Goal: Task Accomplishment & Management: Use online tool/utility

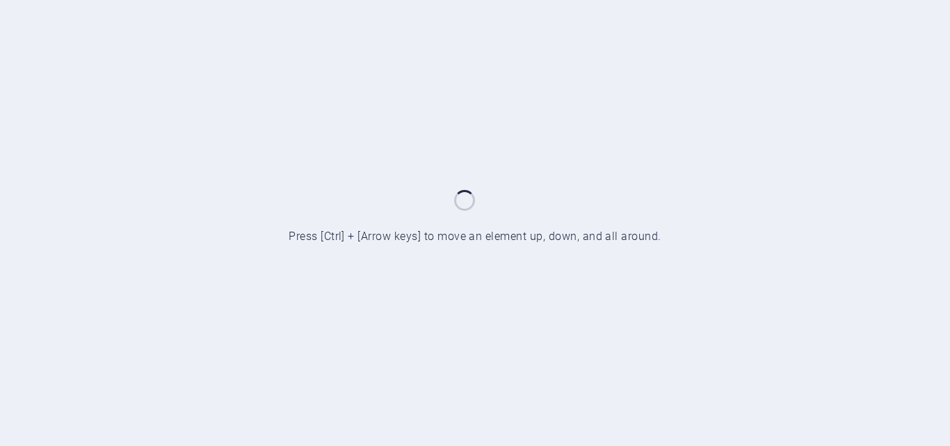
click at [331, 131] on div at bounding box center [475, 223] width 950 height 446
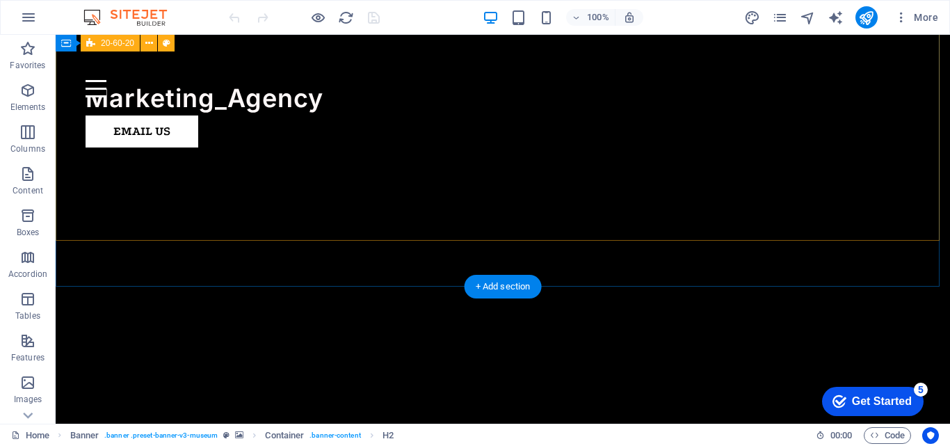
scroll to position [819, 0]
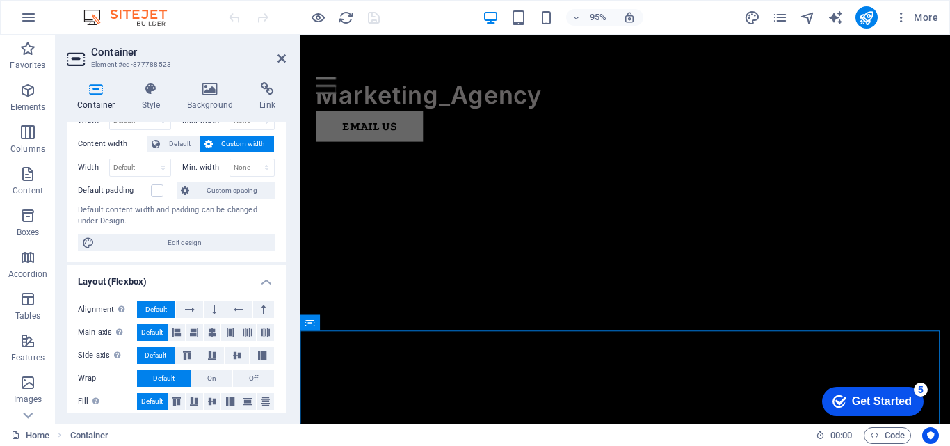
scroll to position [0, 0]
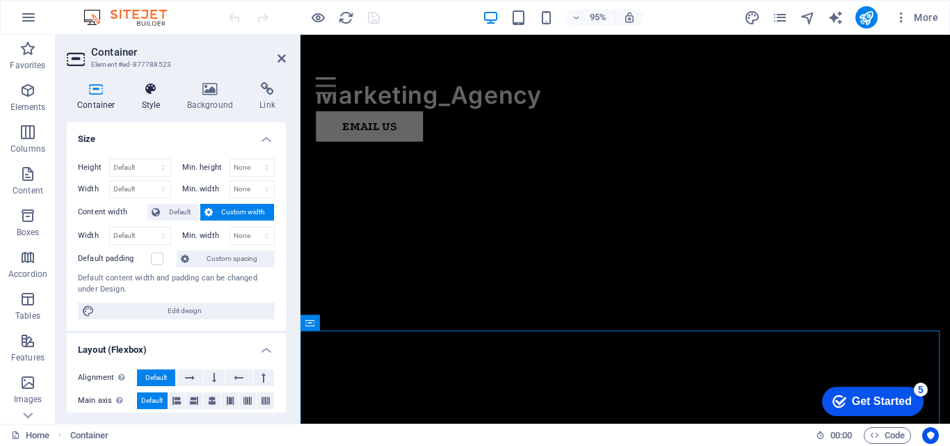
click at [163, 101] on h4 "Style" at bounding box center [153, 96] width 45 height 29
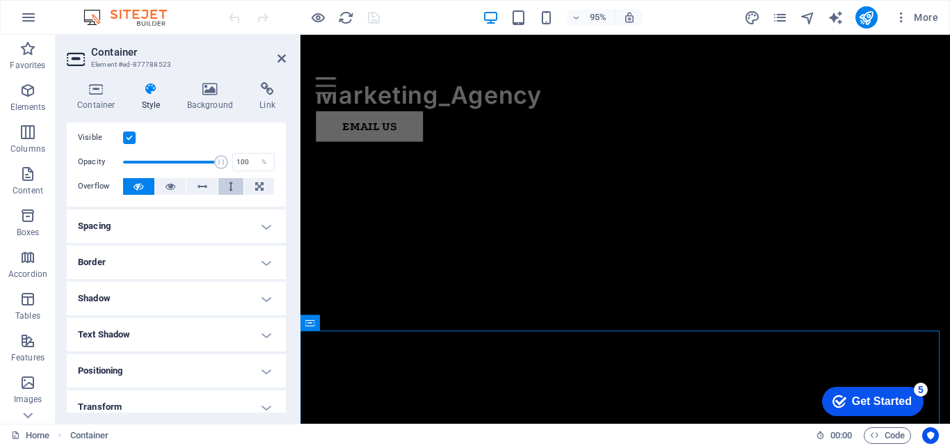
scroll to position [26, 0]
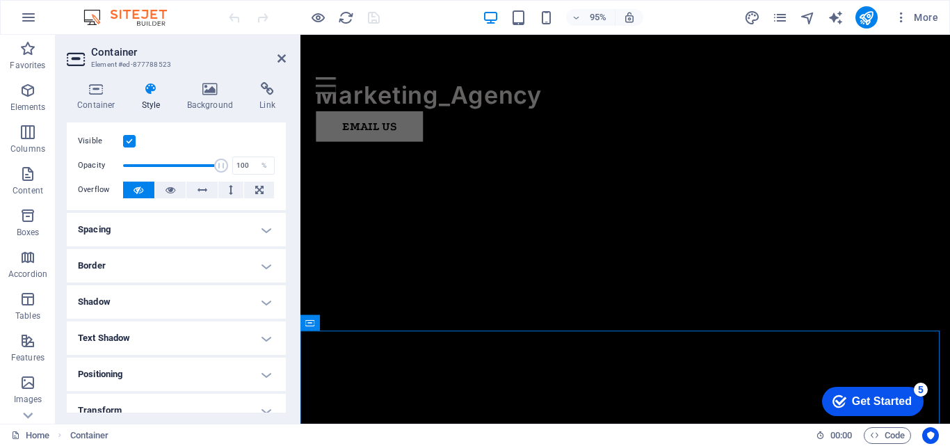
click at [209, 235] on h4 "Spacing" at bounding box center [176, 229] width 219 height 33
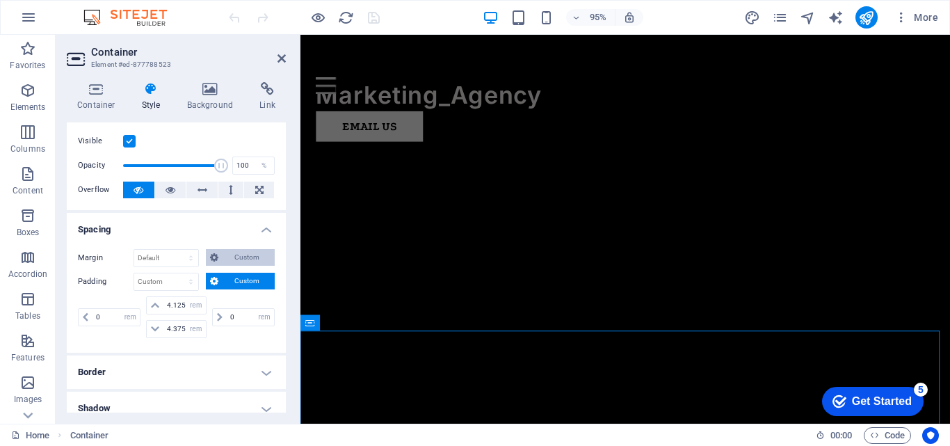
click at [237, 259] on span "Custom" at bounding box center [247, 257] width 48 height 17
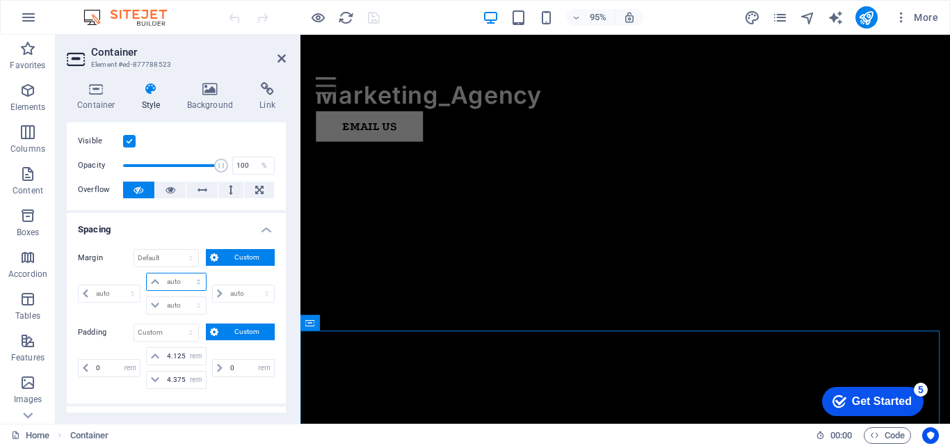
click at [196, 282] on select "auto px % rem vw vh" at bounding box center [176, 281] width 58 height 17
select select "px"
click at [184, 273] on select "auto px % rem vw vh" at bounding box center [176, 281] width 58 height 17
type input "0"
select select "px"
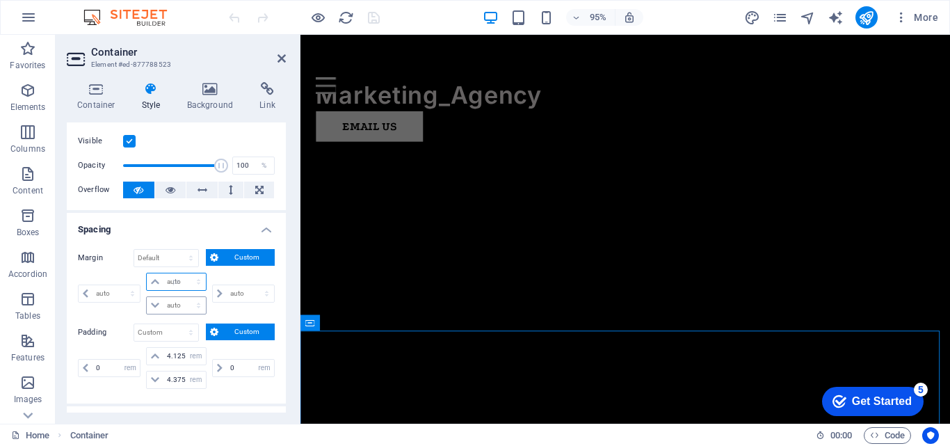
type input "0"
select select "px"
type input "0"
select select "px"
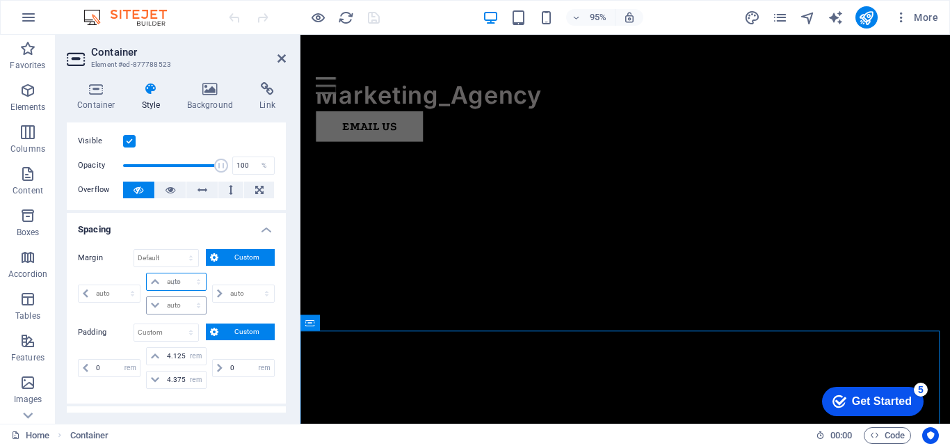
type input "0"
select select "px"
type input "15"
select select "DISABLED_OPTION_VALUE"
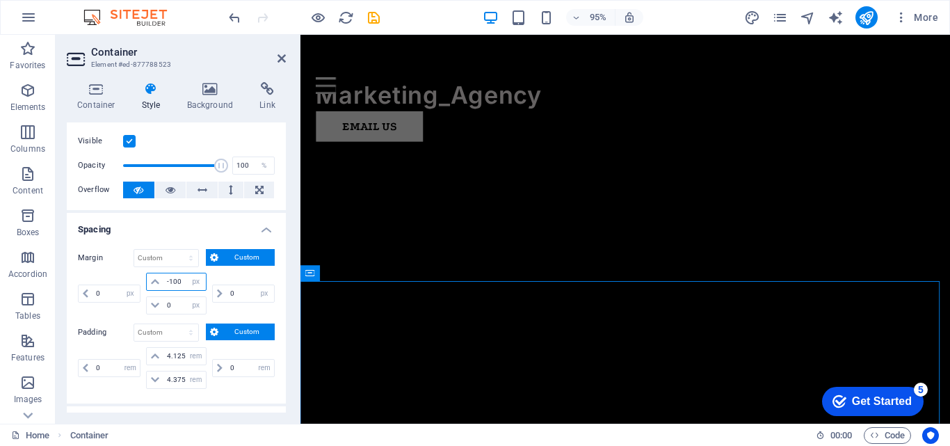
type input "-101"
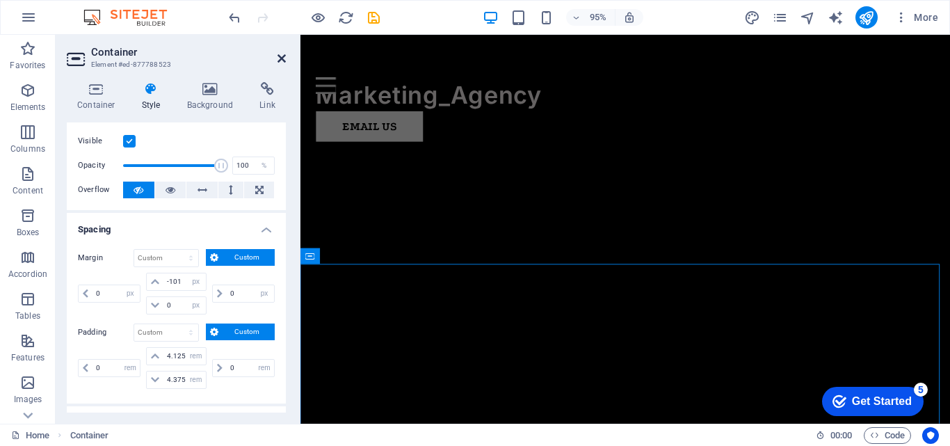
click at [281, 58] on icon at bounding box center [282, 58] width 8 height 11
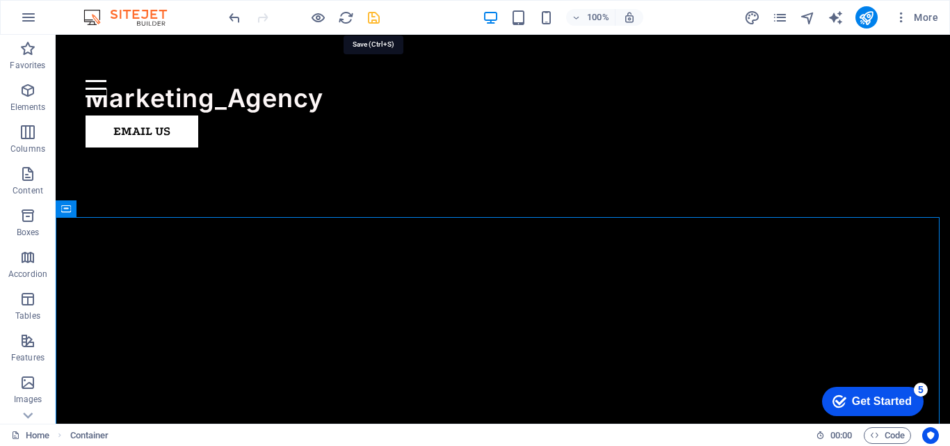
click at [375, 18] on icon "save" at bounding box center [374, 18] width 16 height 16
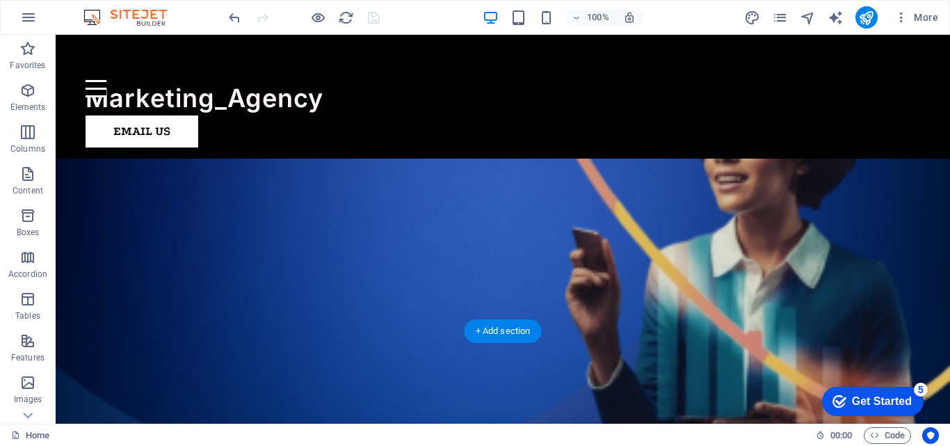
scroll to position [255, 0]
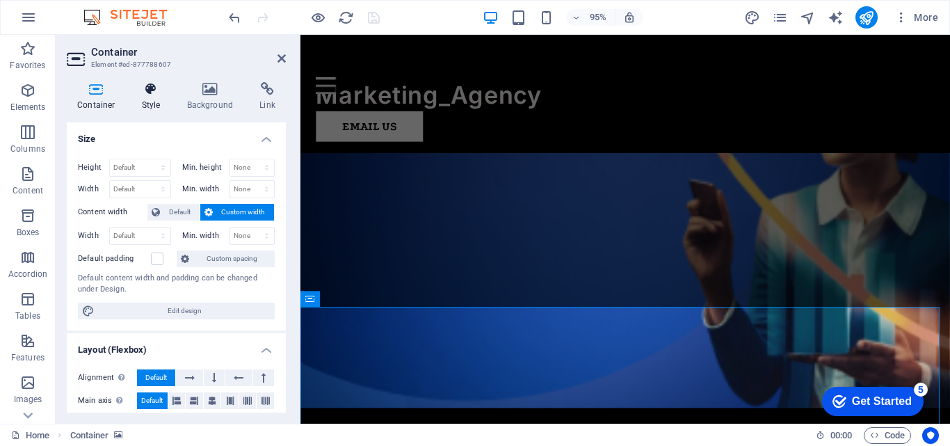
click at [146, 94] on icon at bounding box center [151, 89] width 40 height 14
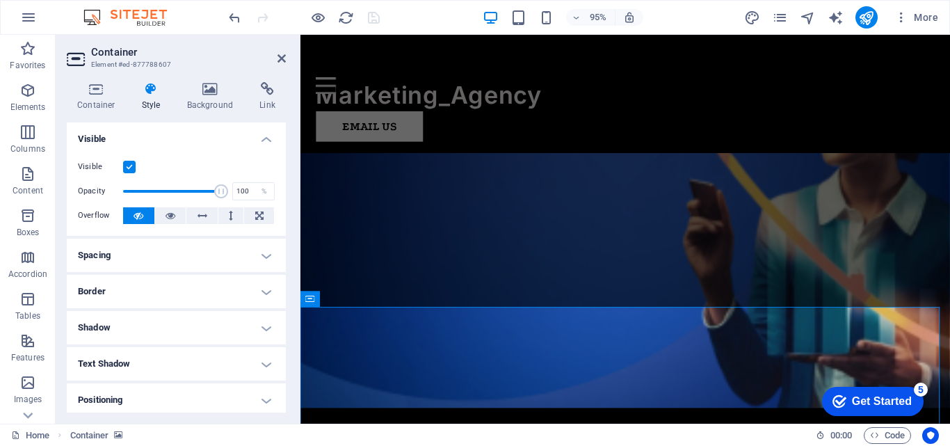
click at [175, 250] on h4 "Spacing" at bounding box center [176, 255] width 219 height 33
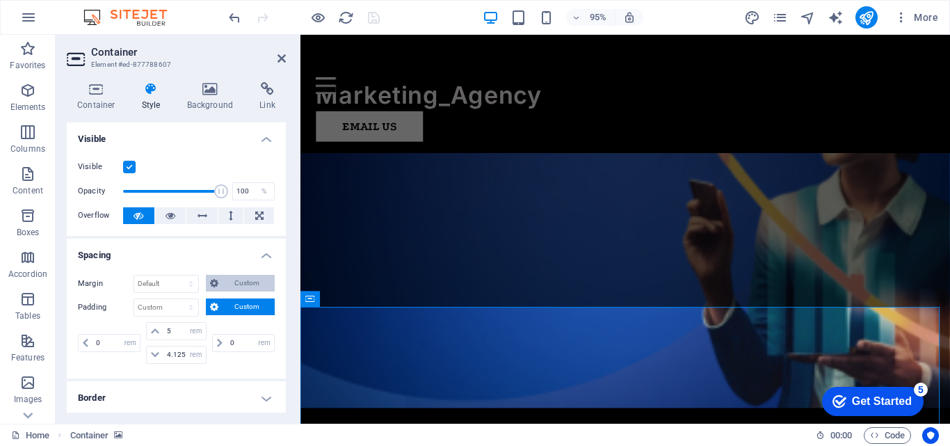
click at [234, 282] on span "Custom" at bounding box center [247, 283] width 48 height 17
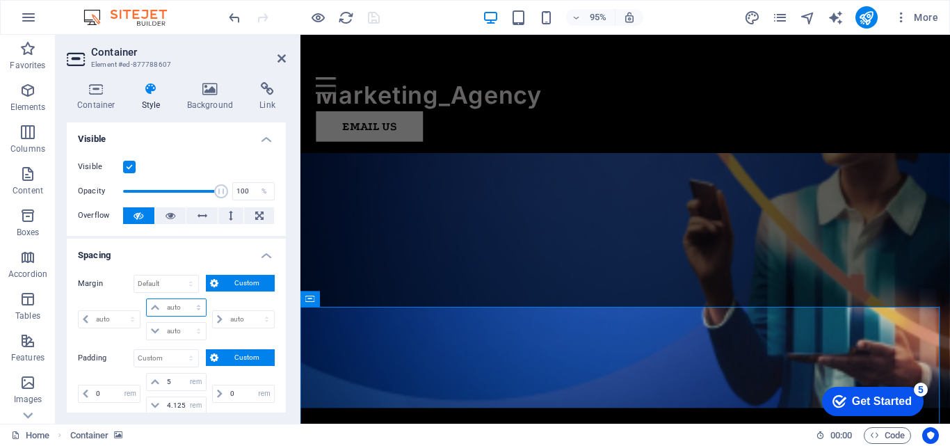
click at [193, 303] on select "auto px % rem vw vh" at bounding box center [176, 307] width 58 height 17
select select "px"
click at [184, 299] on select "auto px % rem vw vh" at bounding box center [176, 307] width 58 height 17
type input "0"
select select "px"
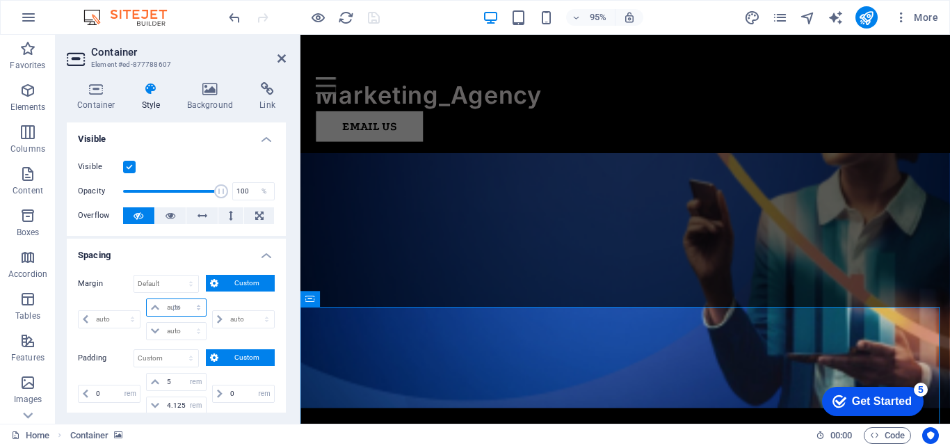
type input "0"
select select "px"
type input "0"
select select "px"
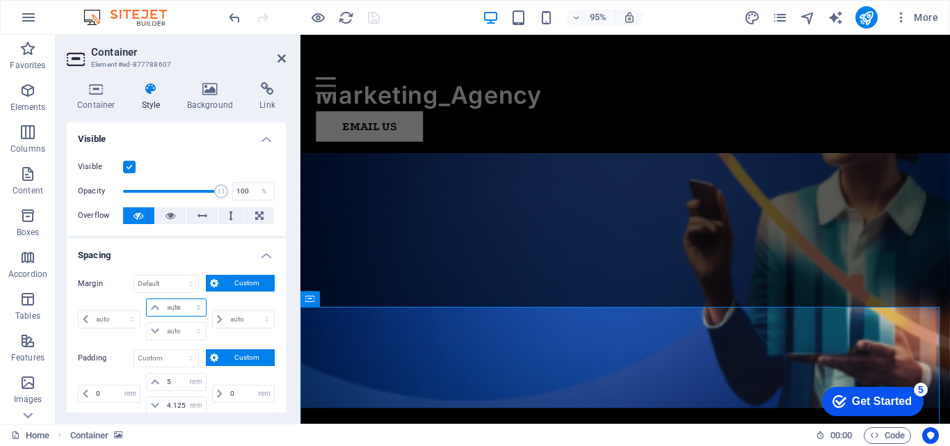
type input "0"
select select "px"
type input "-17"
select select "DISABLED_OPTION_VALUE"
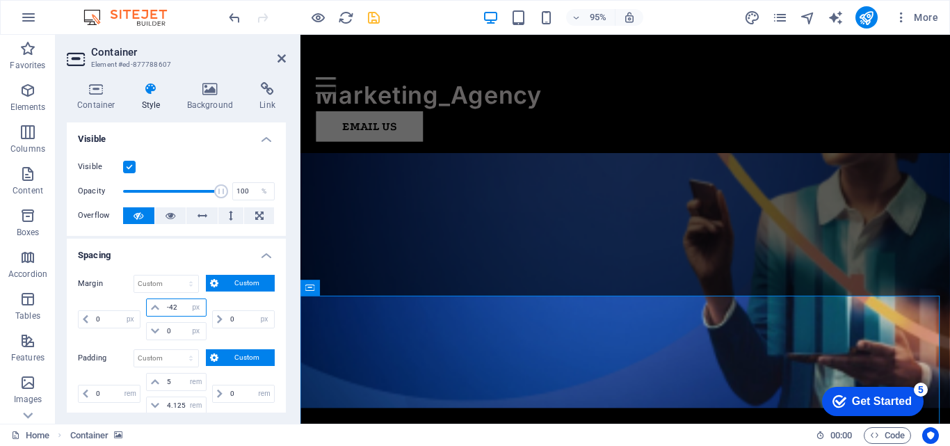
type input "-43"
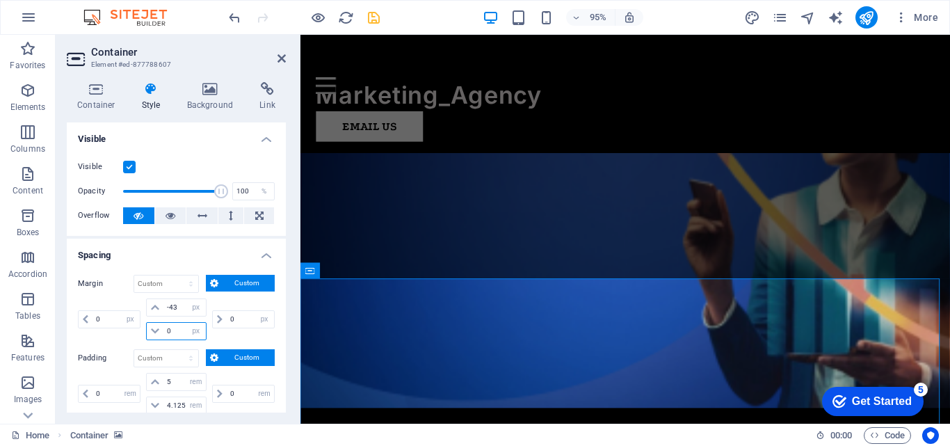
click at [172, 333] on input "0" at bounding box center [185, 331] width 42 height 17
type input "-35"
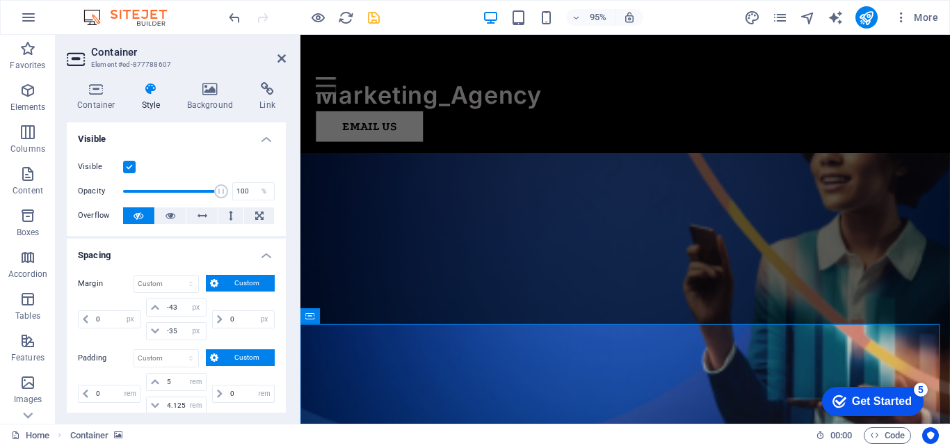
scroll to position [207, 0]
click at [282, 58] on icon at bounding box center [282, 58] width 8 height 11
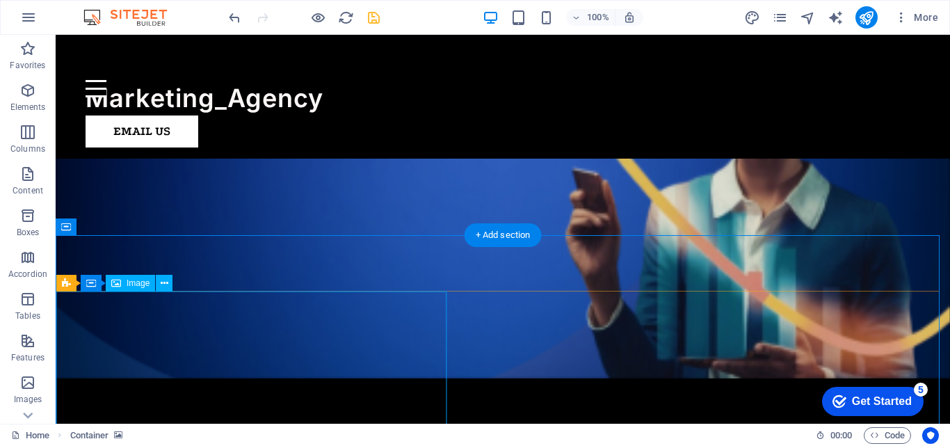
scroll to position [237, 0]
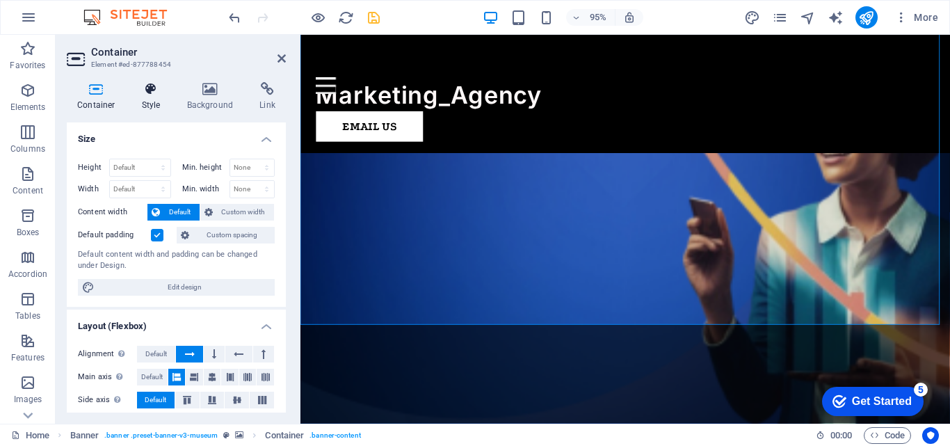
click at [152, 100] on h4 "Style" at bounding box center [153, 96] width 45 height 29
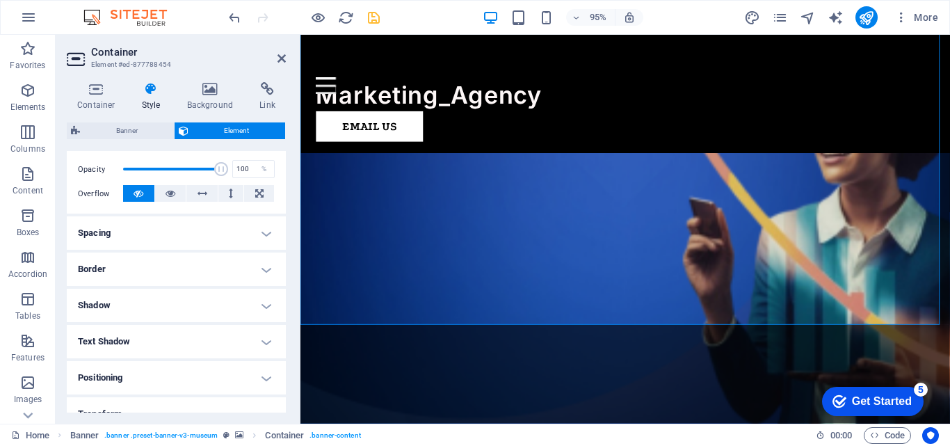
scroll to position [201, 0]
click at [189, 233] on h4 "Spacing" at bounding box center [176, 231] width 219 height 33
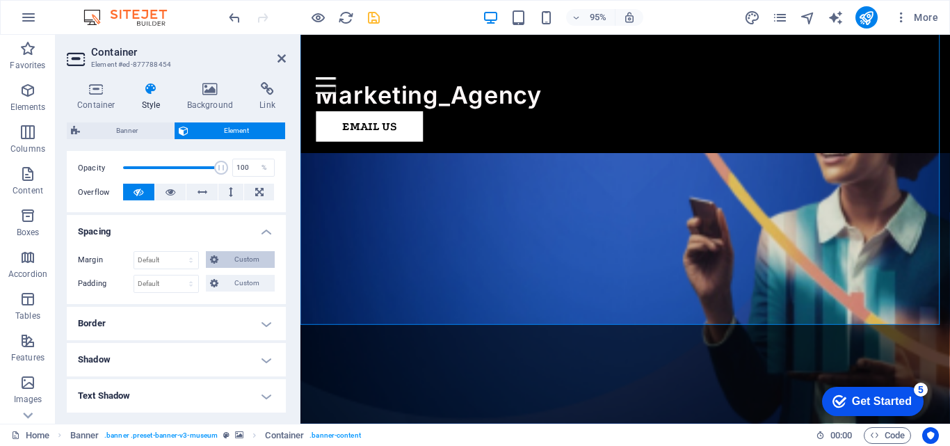
click at [239, 255] on span "Custom" at bounding box center [247, 259] width 48 height 17
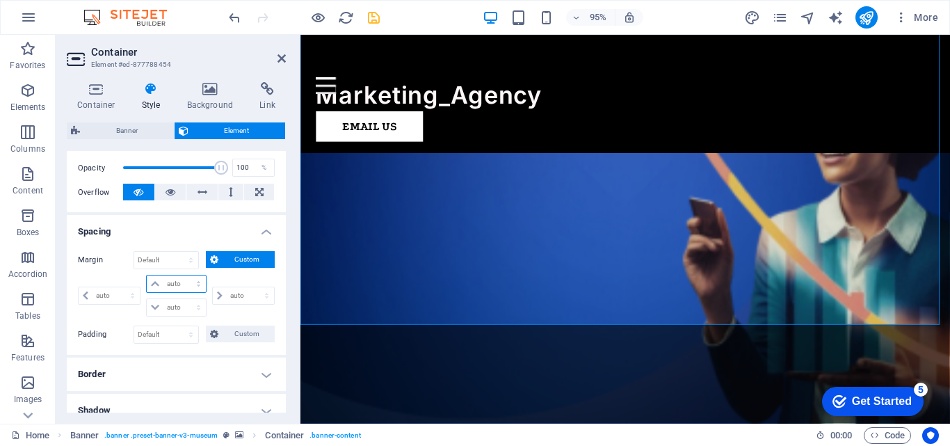
click at [191, 281] on select "auto px % rem vw vh" at bounding box center [176, 284] width 58 height 17
select select "px"
click at [184, 276] on select "auto px % rem vw vh" at bounding box center [176, 284] width 58 height 17
type input "0"
select select "px"
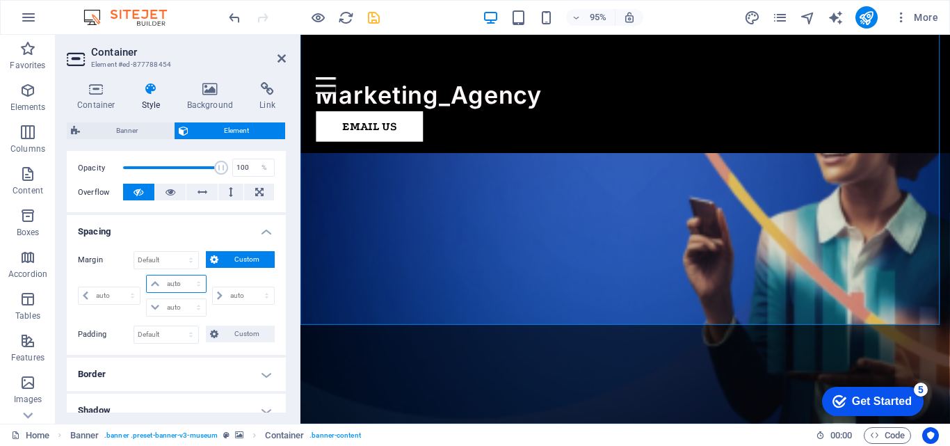
type input "0"
select select "px"
type input "0"
select select "px"
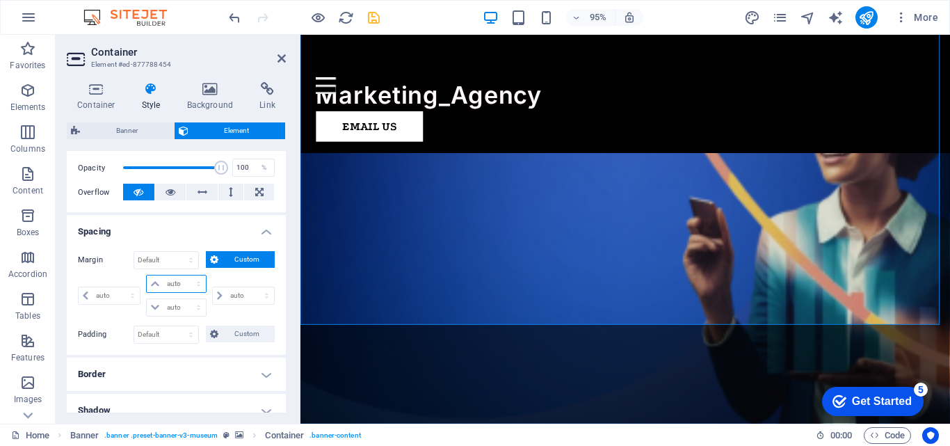
type input "0"
select select "px"
type input "15"
select select "DISABLED_OPTION_VALUE"
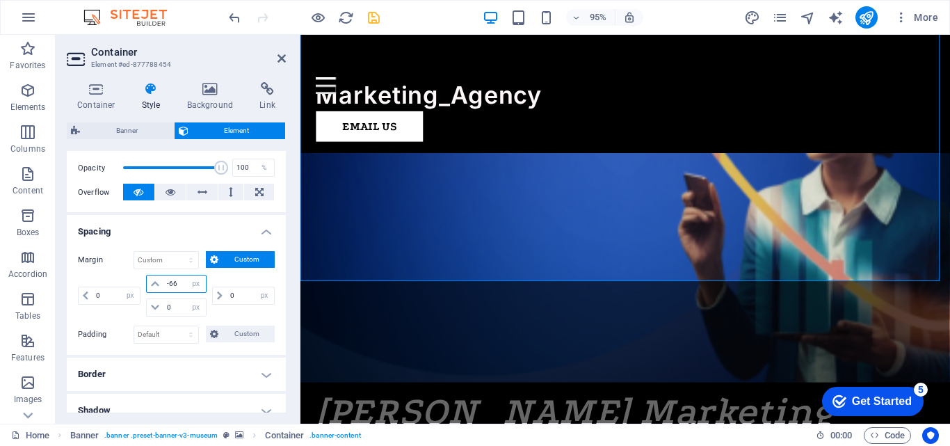
type input "-67"
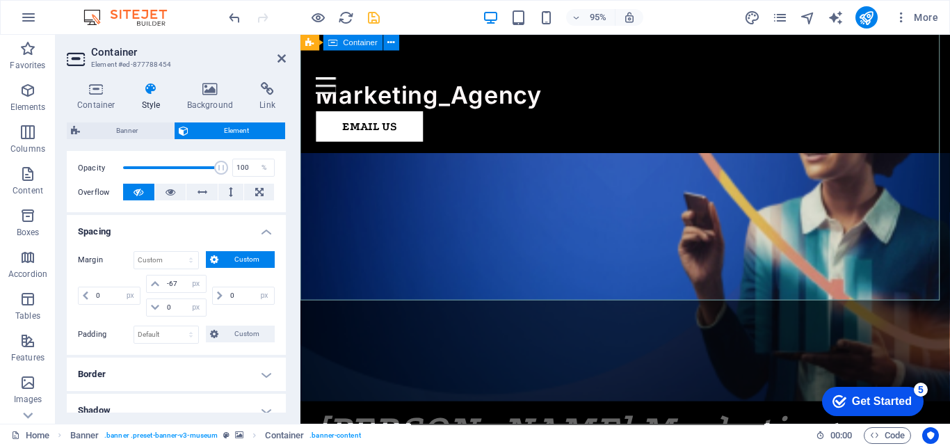
scroll to position [214, 0]
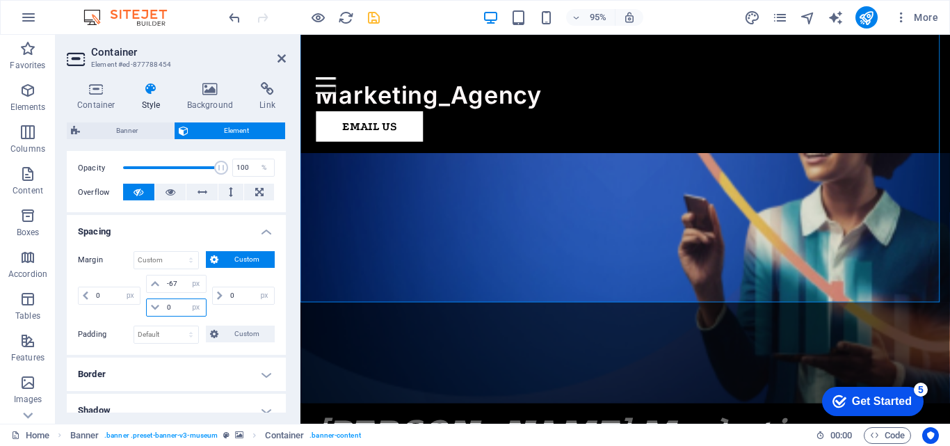
click at [173, 308] on input "0" at bounding box center [185, 307] width 42 height 17
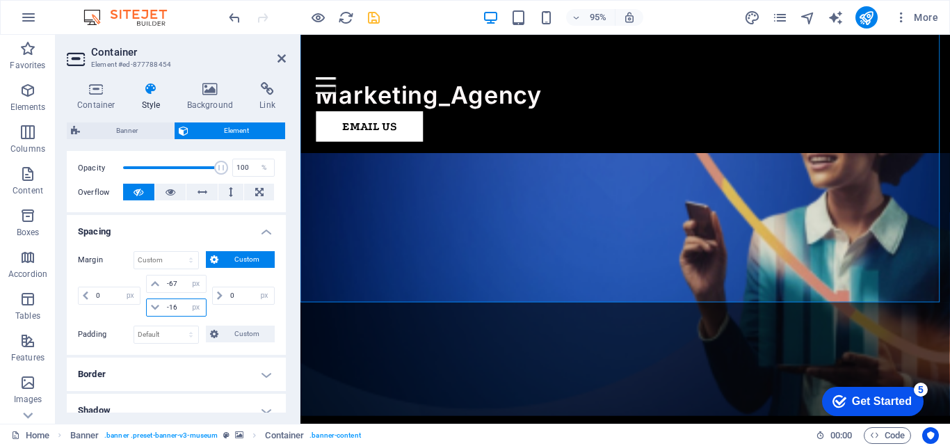
type input "-17"
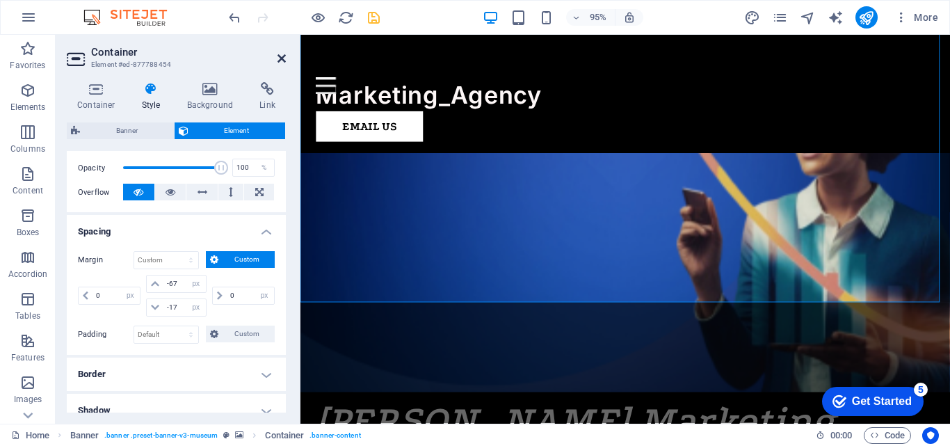
click at [282, 57] on icon at bounding box center [282, 58] width 8 height 11
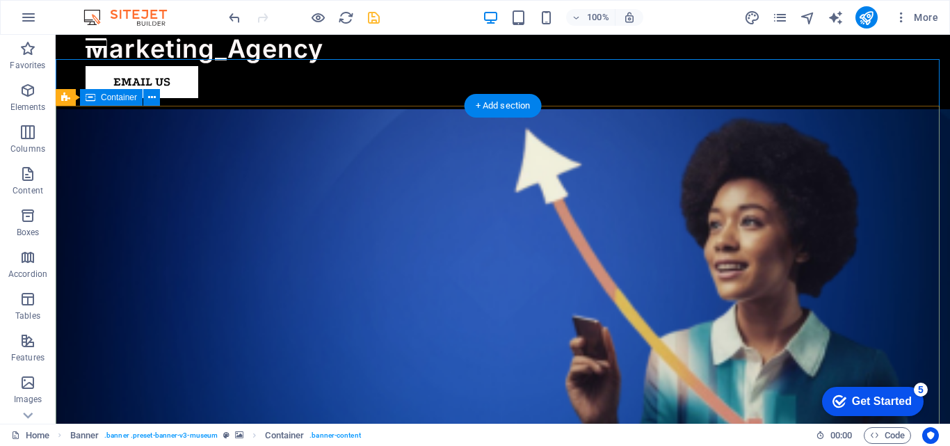
scroll to position [0, 0]
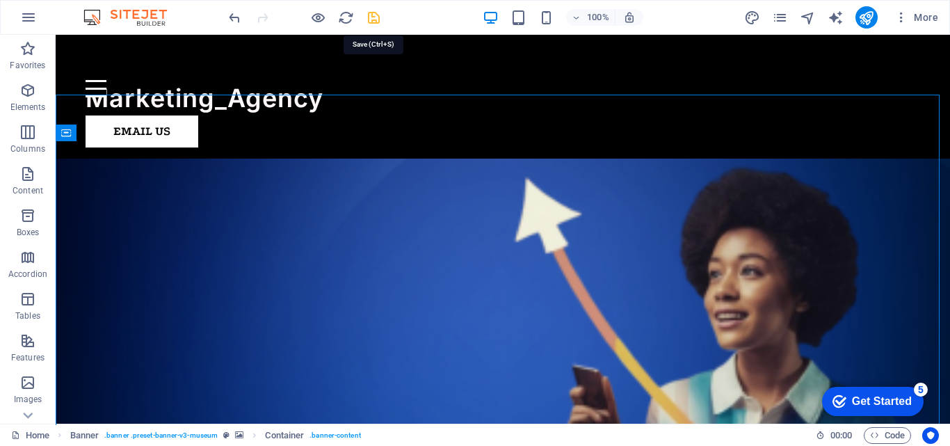
click at [372, 13] on icon "save" at bounding box center [374, 18] width 16 height 16
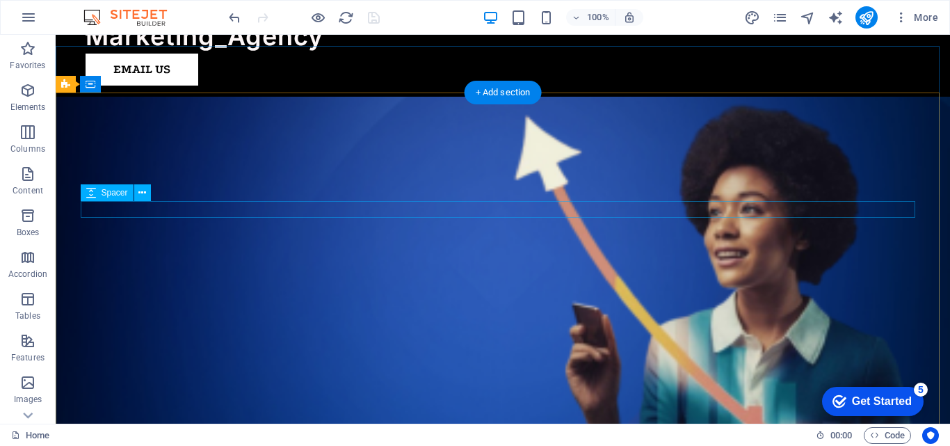
scroll to position [48, 0]
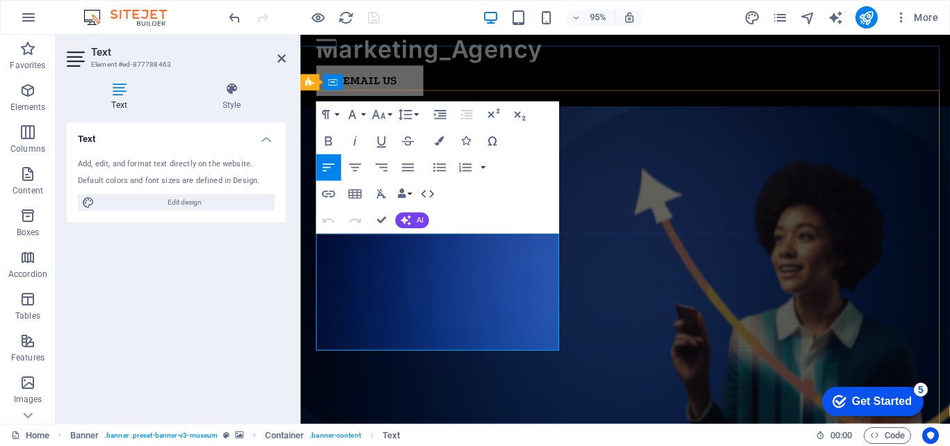
drag, startPoint x: 543, startPoint y: 340, endPoint x: 312, endPoint y: 243, distance: 250.4
select select "px"
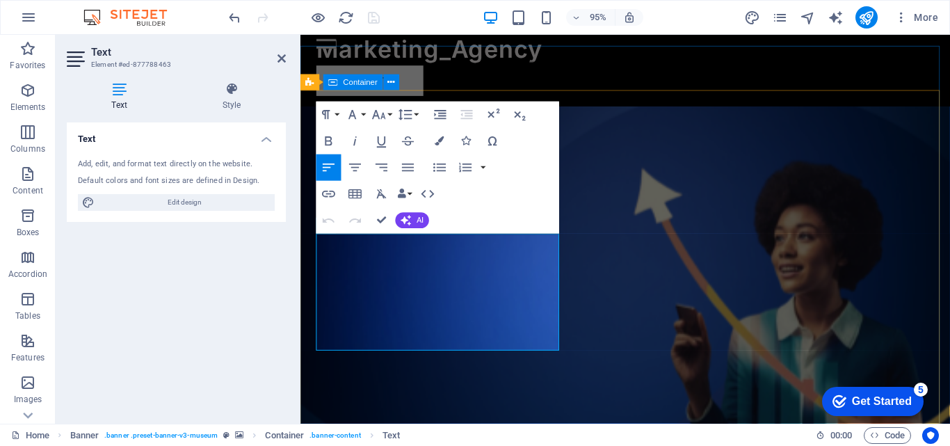
select select "px"
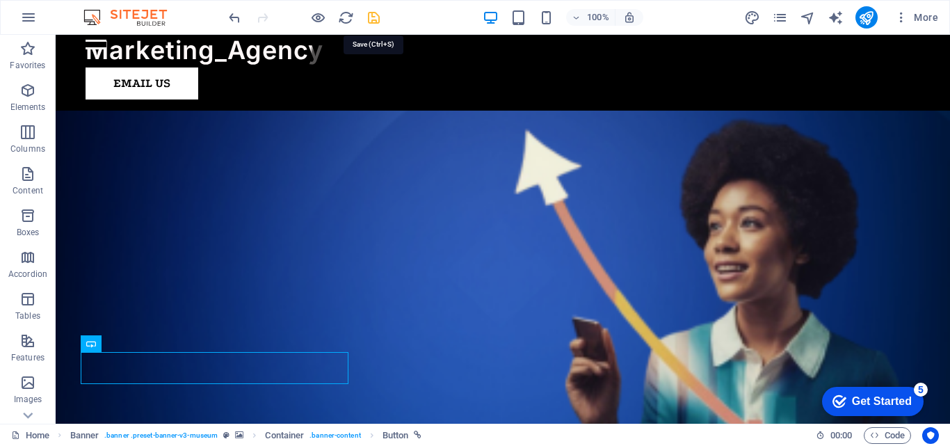
click at [372, 15] on icon "save" at bounding box center [374, 18] width 16 height 16
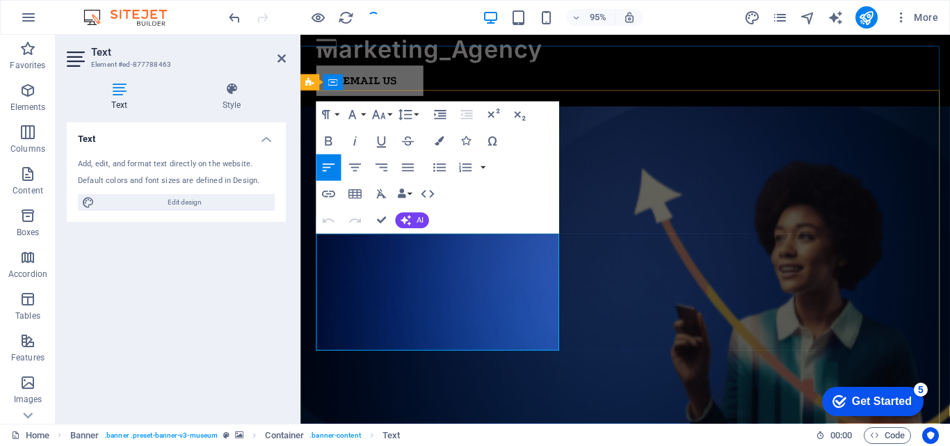
drag, startPoint x: 549, startPoint y: 343, endPoint x: 617, endPoint y: 266, distance: 102.5
click at [326, 139] on icon "button" at bounding box center [329, 141] width 7 height 9
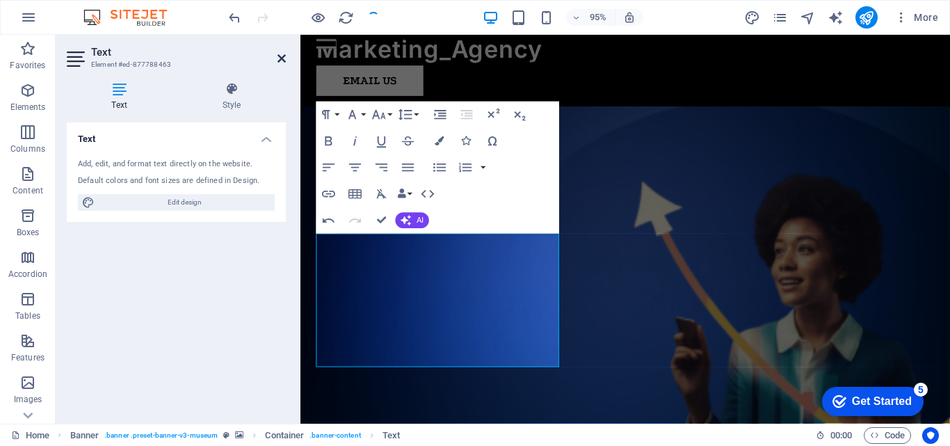
click at [278, 57] on icon at bounding box center [282, 58] width 8 height 11
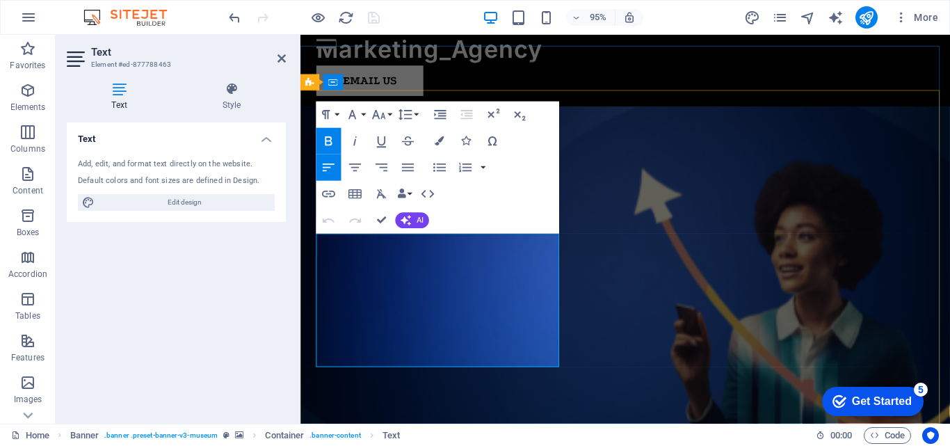
drag, startPoint x: 445, startPoint y: 365, endPoint x: 312, endPoint y: 244, distance: 179.8
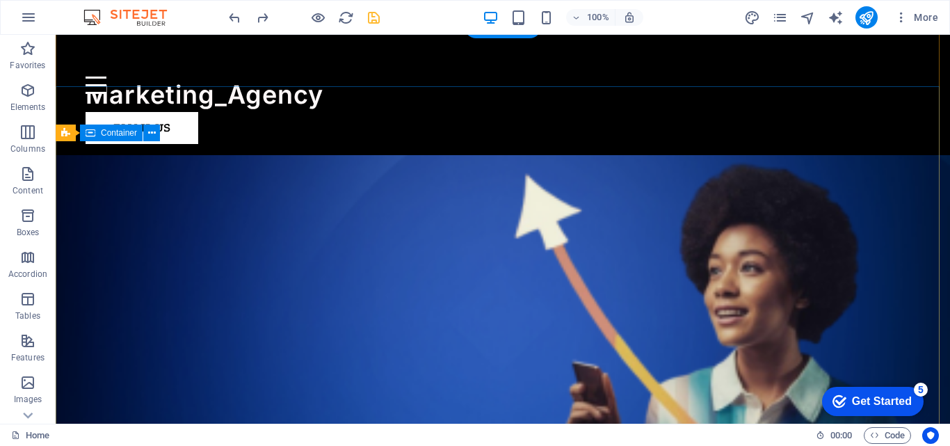
scroll to position [0, 0]
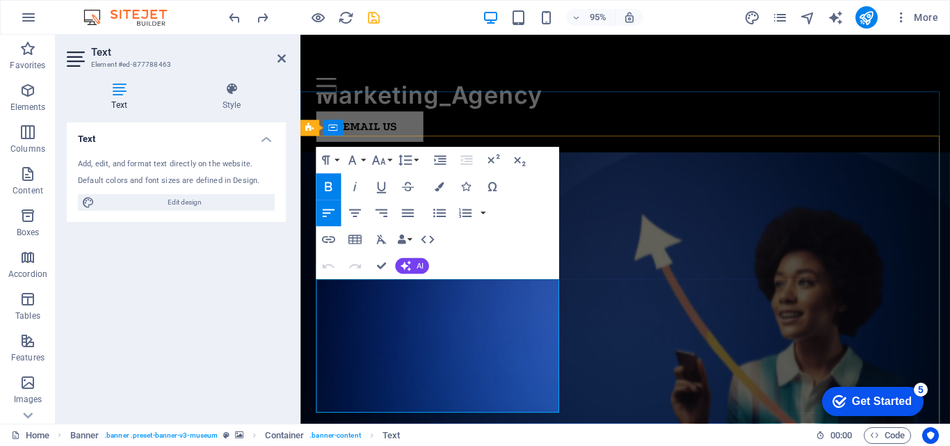
drag, startPoint x: 450, startPoint y: 407, endPoint x: 319, endPoint y: 298, distance: 170.4
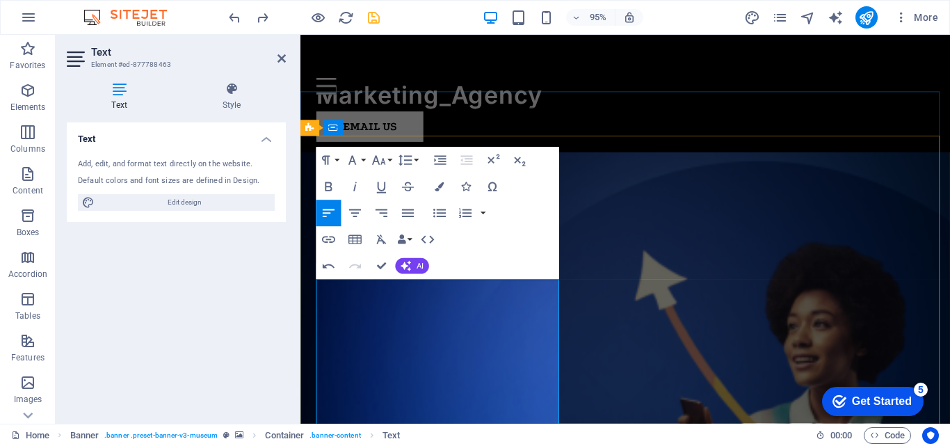
scroll to position [77, 0]
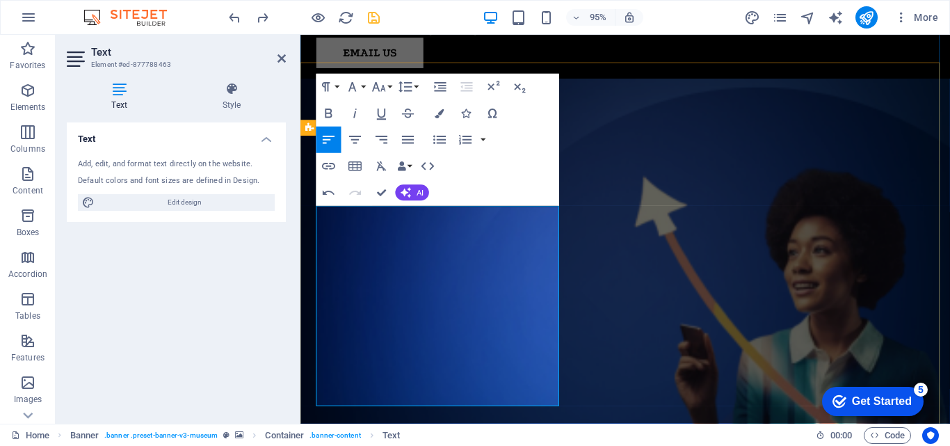
click at [280, 56] on icon at bounding box center [282, 58] width 8 height 11
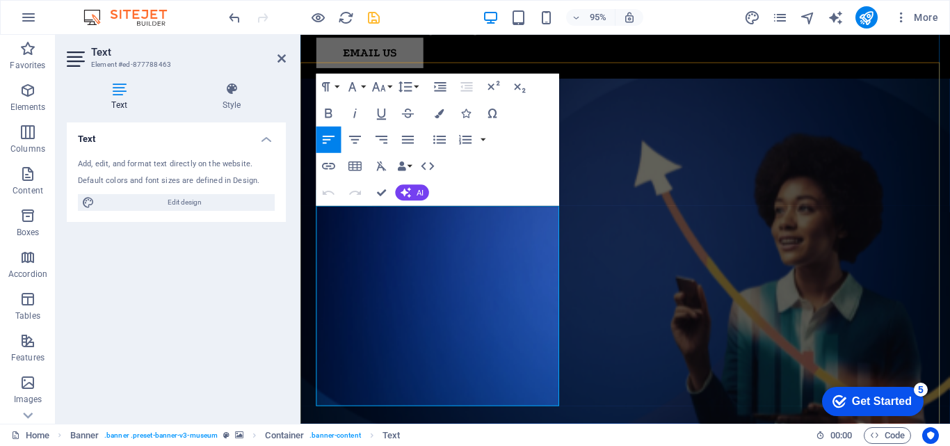
drag, startPoint x: 498, startPoint y: 405, endPoint x: 305, endPoint y: 214, distance: 272.1
select select "px"
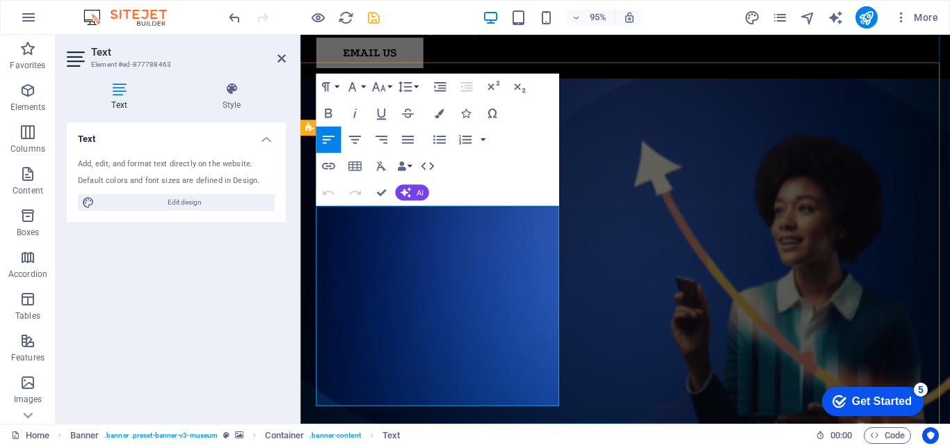
select select "px"
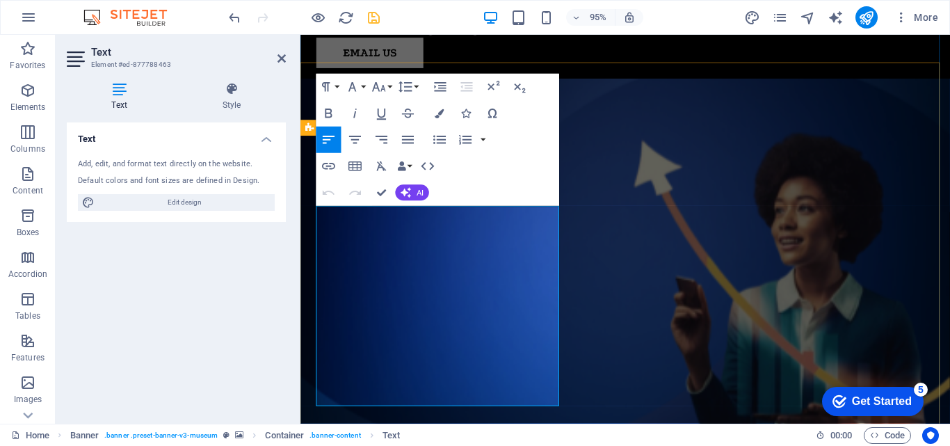
drag, startPoint x: 482, startPoint y: 398, endPoint x: 321, endPoint y: 221, distance: 239.4
click at [329, 107] on icon "button" at bounding box center [329, 114] width 16 height 16
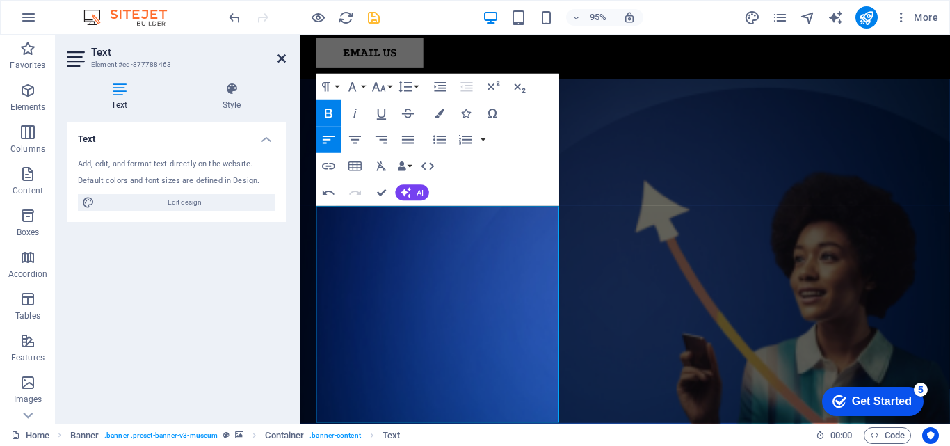
click at [280, 58] on icon at bounding box center [282, 58] width 8 height 11
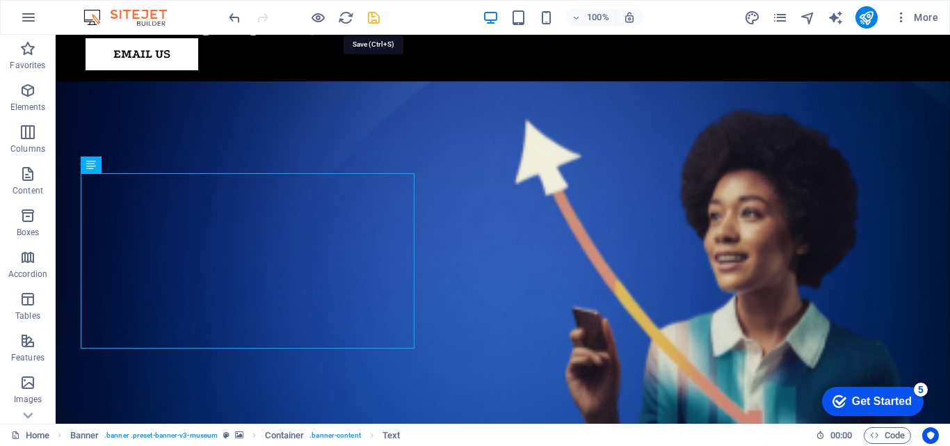
click at [371, 19] on icon "save" at bounding box center [374, 18] width 16 height 16
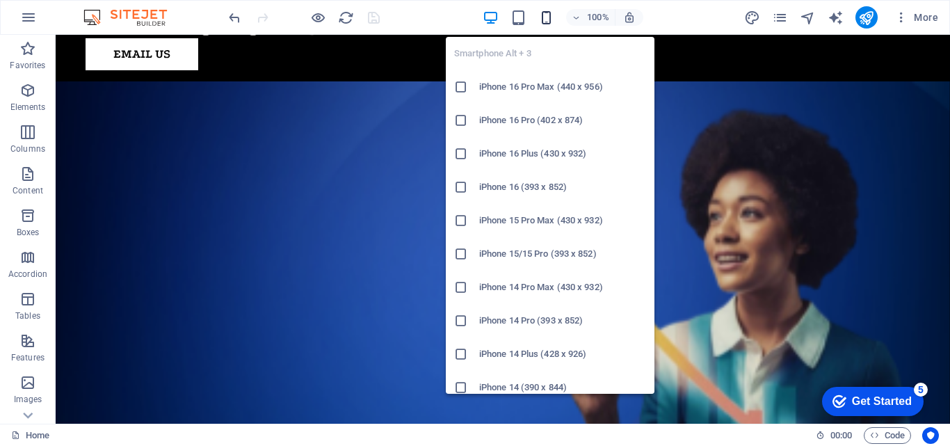
click at [548, 15] on icon "button" at bounding box center [547, 18] width 16 height 16
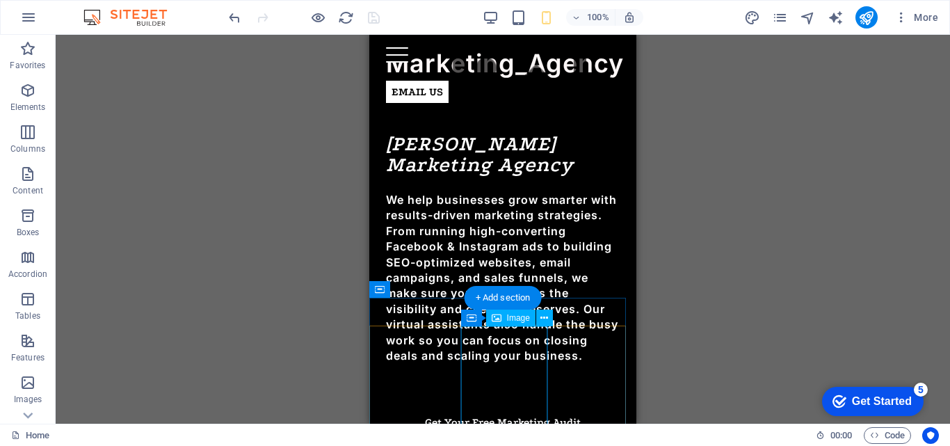
scroll to position [0, 0]
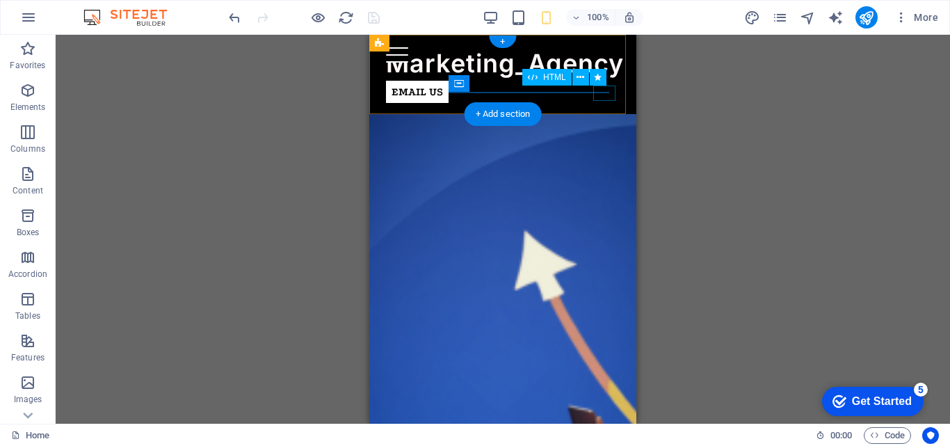
click at [605, 63] on div at bounding box center [506, 54] width 240 height 15
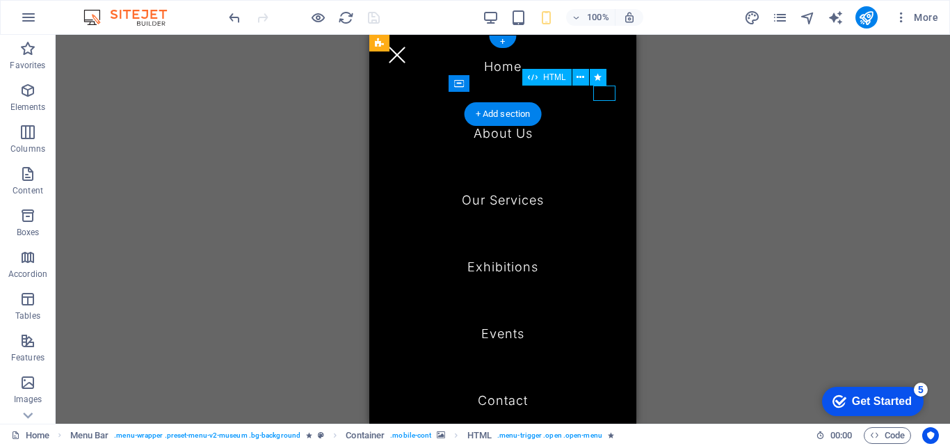
click at [605, 63] on div at bounding box center [506, 54] width 240 height 15
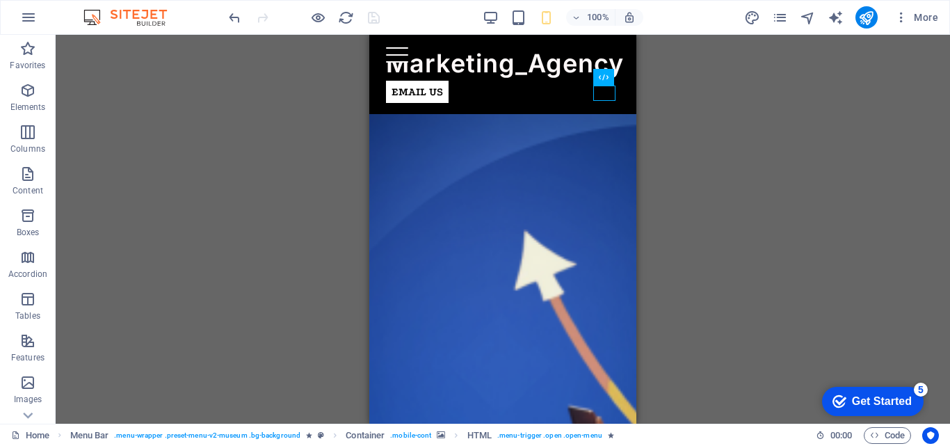
click at [769, 156] on div "Drag here to replace the existing content. Press “Ctrl” if you want to create a…" at bounding box center [503, 229] width 895 height 389
click at [767, 157] on div "Drag here to replace the existing content. Press “Ctrl” if you want to create a…" at bounding box center [503, 229] width 895 height 389
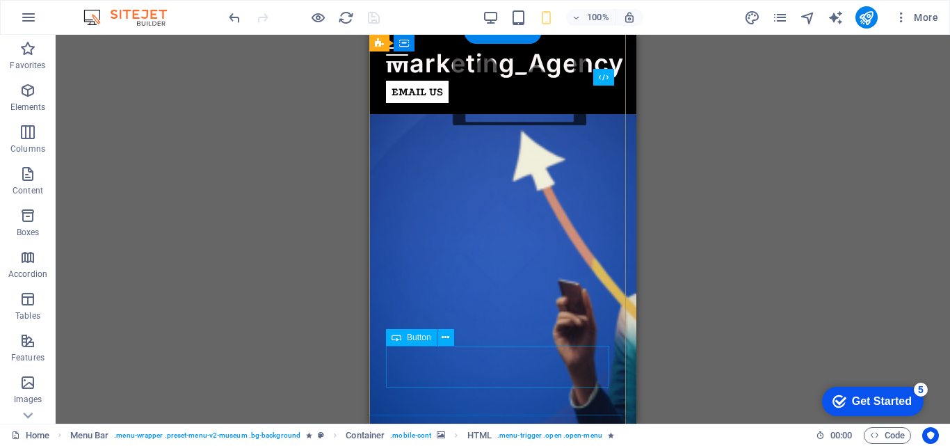
scroll to position [89, 0]
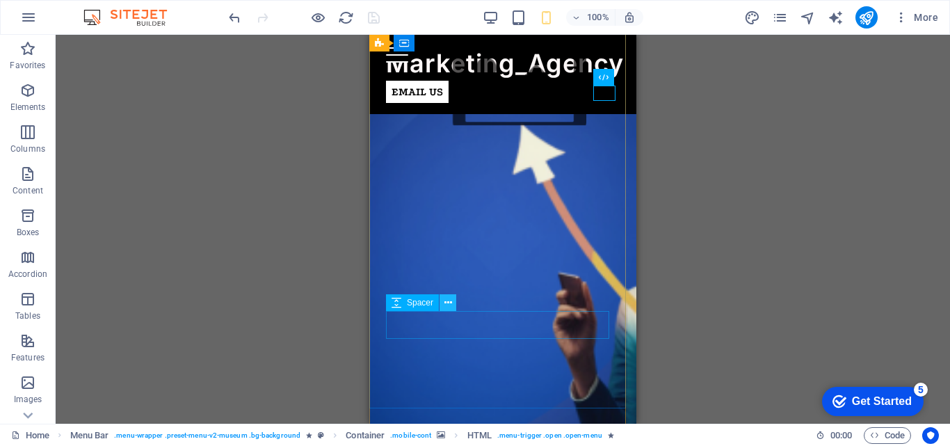
click at [449, 303] on icon at bounding box center [449, 303] width 8 height 15
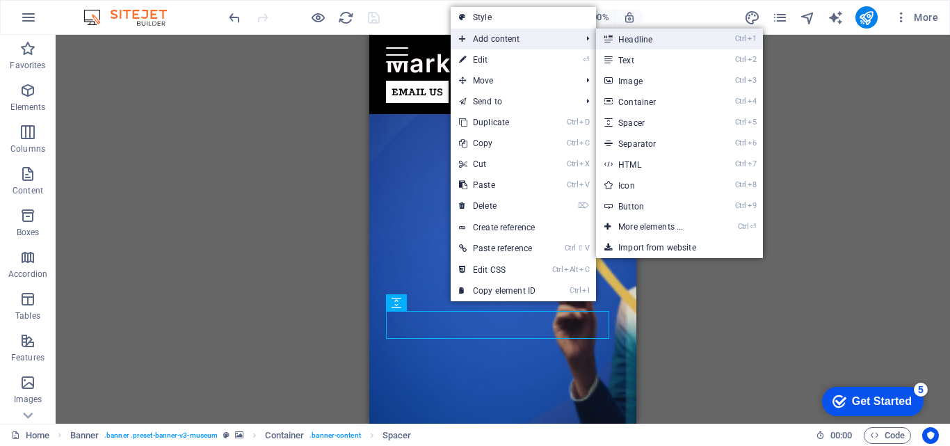
click at [650, 44] on link "Ctrl 1 Headline" at bounding box center [653, 39] width 115 height 21
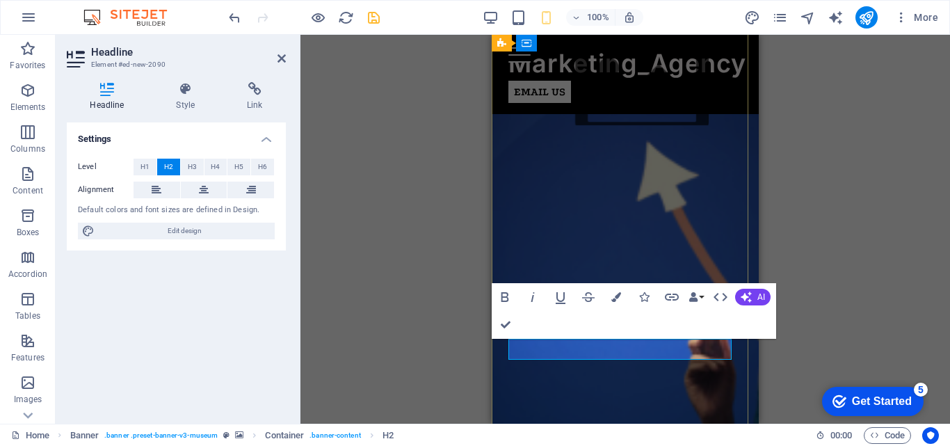
drag, startPoint x: 662, startPoint y: 354, endPoint x: 511, endPoint y: 353, distance: 150.3
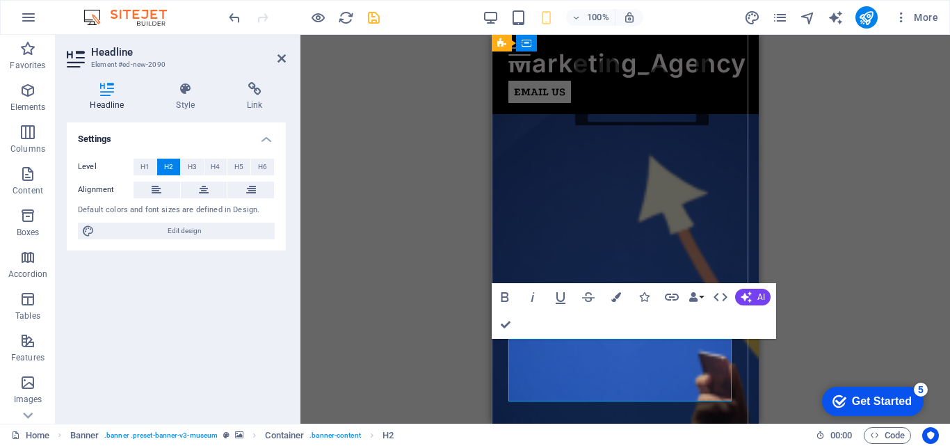
drag, startPoint x: 601, startPoint y: 391, endPoint x: 549, endPoint y: 346, distance: 69.1
click at [615, 298] on icon "button" at bounding box center [617, 297] width 10 height 10
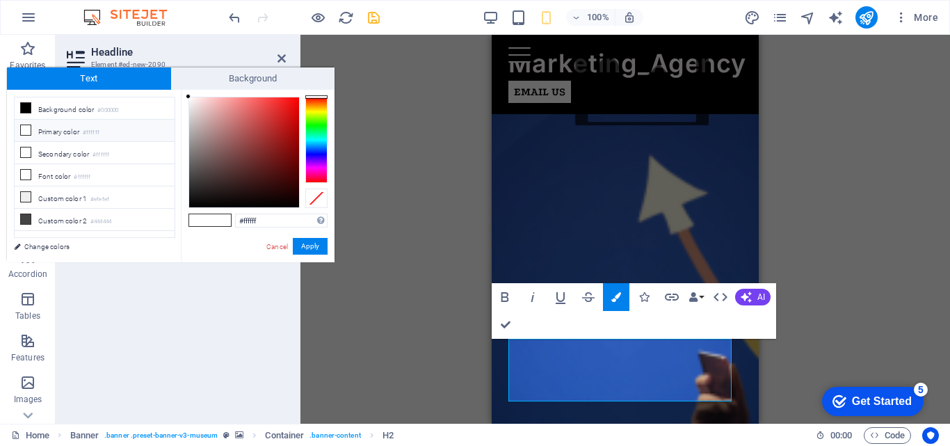
click at [314, 109] on div at bounding box center [316, 140] width 22 height 86
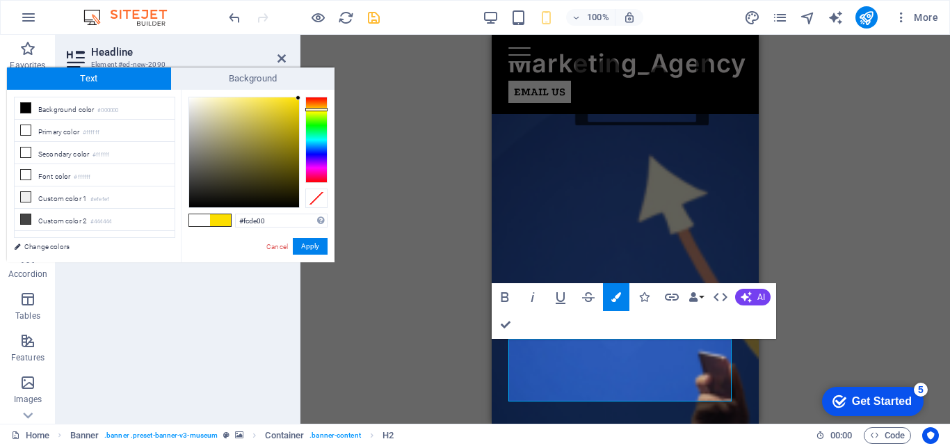
drag, startPoint x: 290, startPoint y: 112, endPoint x: 304, endPoint y: 98, distance: 19.7
click at [304, 98] on div at bounding box center [258, 152] width 139 height 111
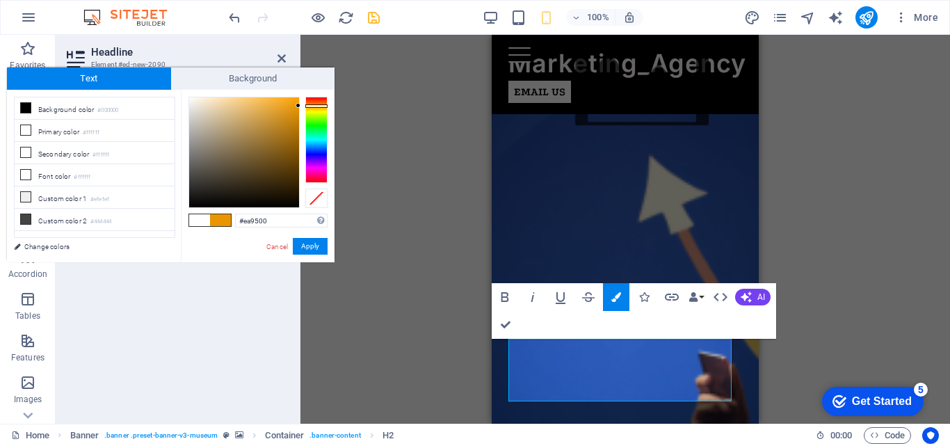
click at [317, 106] on div at bounding box center [316, 140] width 22 height 86
drag, startPoint x: 296, startPoint y: 109, endPoint x: 299, endPoint y: 95, distance: 13.5
click at [299, 97] on div at bounding box center [244, 152] width 110 height 110
click at [299, 95] on div at bounding box center [298, 96] width 5 height 5
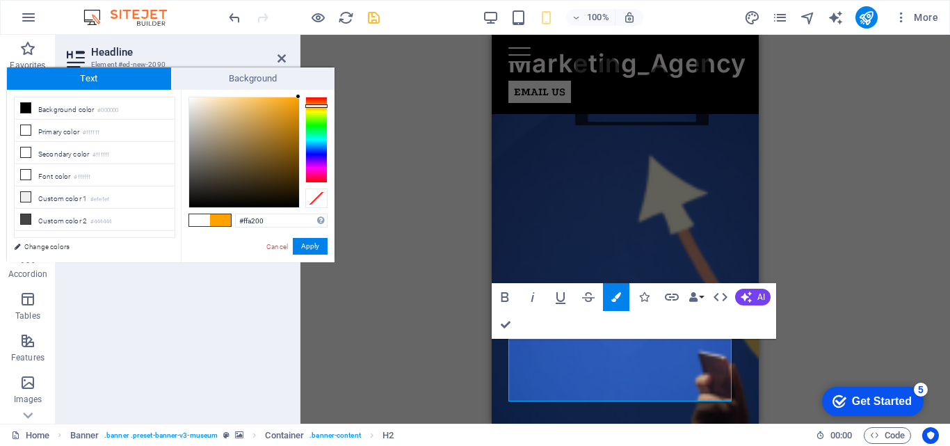
click at [314, 106] on div at bounding box center [316, 140] width 22 height 86
click at [312, 105] on div at bounding box center [316, 105] width 22 height 3
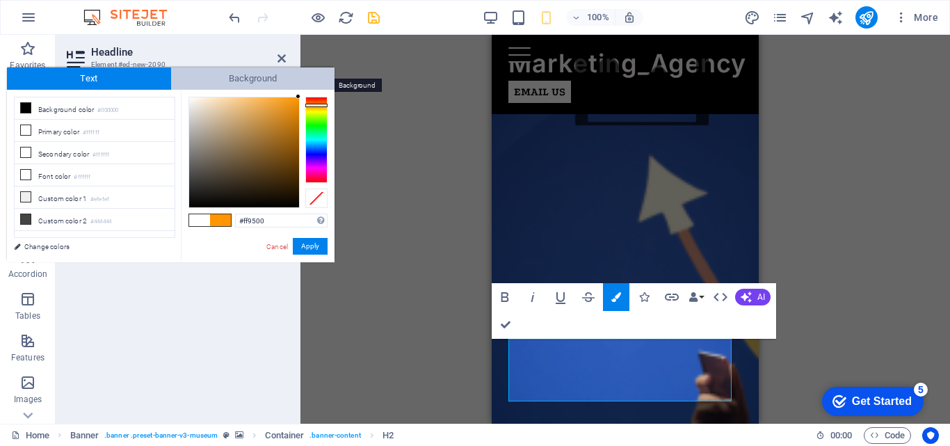
drag, startPoint x: 298, startPoint y: 98, endPoint x: 310, endPoint y: 86, distance: 17.2
click at [310, 86] on div "Text Background less Background color #000000 Primary color #ffffff Secondary c…" at bounding box center [171, 164] width 328 height 195
click at [314, 93] on div "#ff9500 Supported formats #0852ed rgb(8, 82, 237) rgba(8, 82, 237, 90%) hsv(221…" at bounding box center [258, 277] width 154 height 374
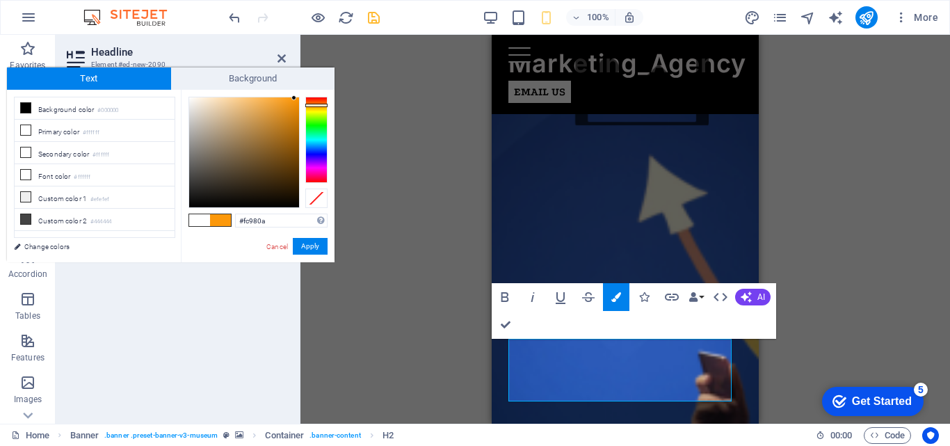
click at [294, 98] on div at bounding box center [294, 97] width 5 height 5
click at [319, 104] on div at bounding box center [316, 103] width 22 height 3
type input "#f97900"
click at [299, 99] on div at bounding box center [298, 99] width 5 height 5
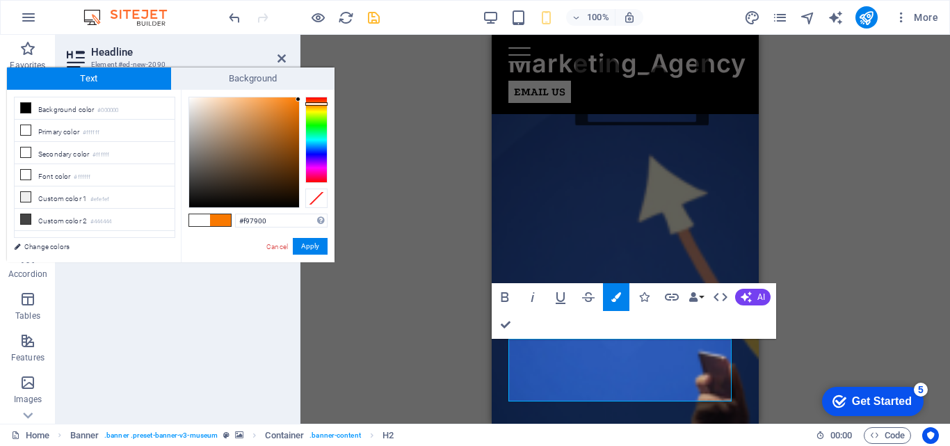
click at [299, 99] on div at bounding box center [298, 99] width 5 height 5
click at [312, 247] on button "Apply" at bounding box center [310, 246] width 35 height 17
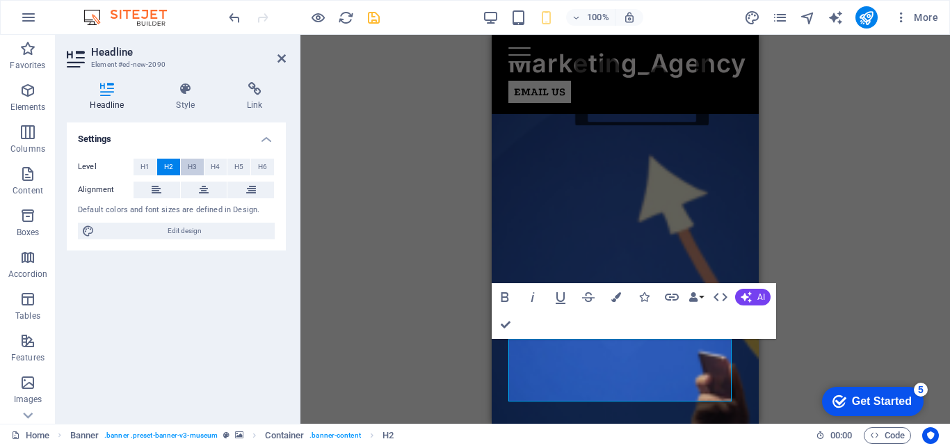
click at [193, 168] on span "H3" at bounding box center [192, 167] width 9 height 17
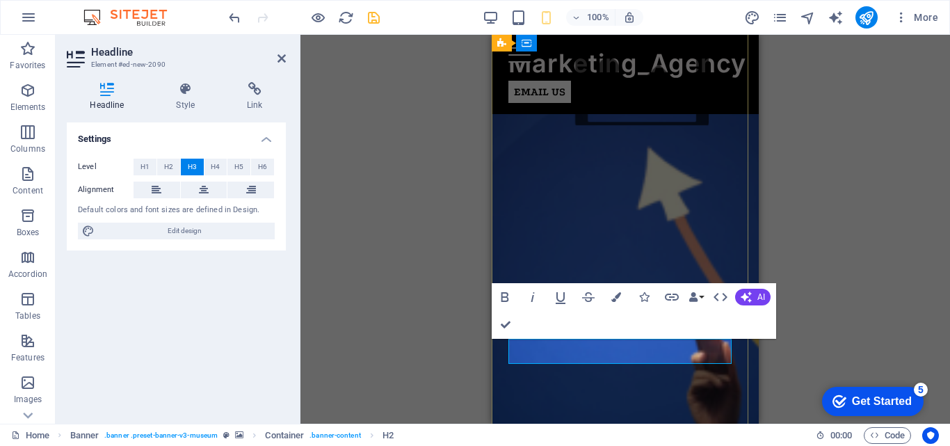
click at [203, 191] on icon at bounding box center [204, 190] width 10 height 17
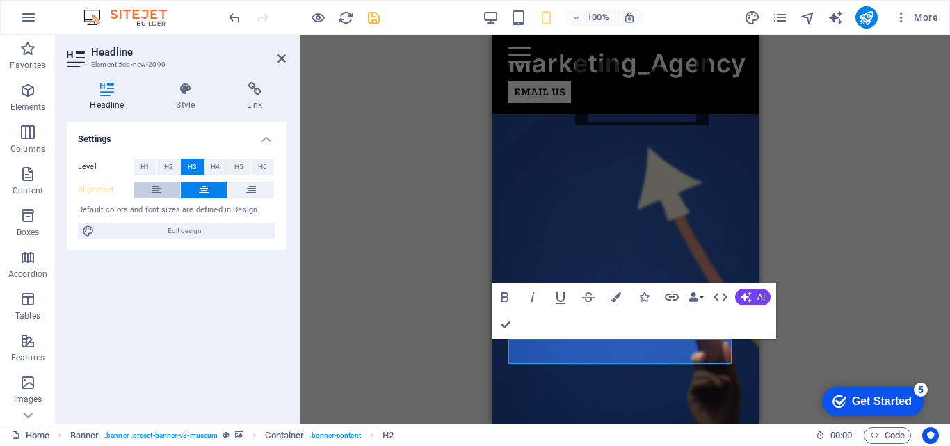
click at [164, 187] on button at bounding box center [157, 190] width 47 height 17
click at [280, 58] on icon at bounding box center [282, 58] width 8 height 11
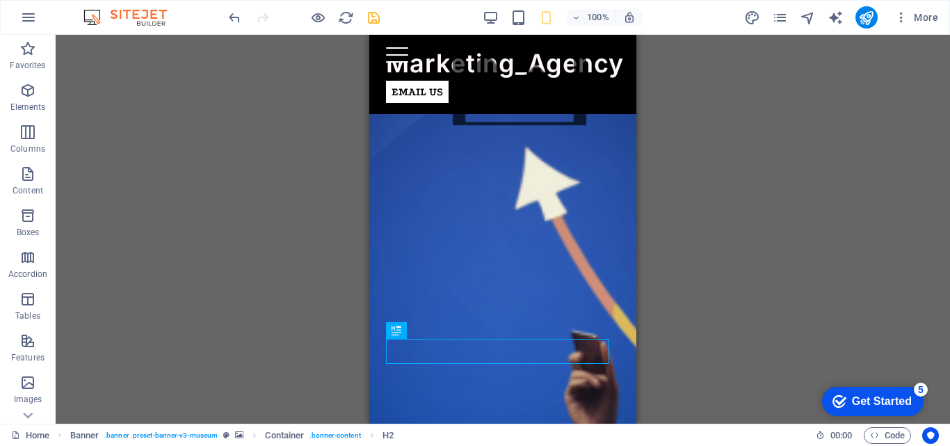
click at [731, 330] on div "H2 Banner Banner Container Text Menu Bar Container Image Container 20-60-20 Con…" at bounding box center [503, 229] width 895 height 389
click at [306, 93] on div "H2 Banner Banner Container Text Menu Bar Container Image Container 20-60-20 Con…" at bounding box center [503, 229] width 895 height 389
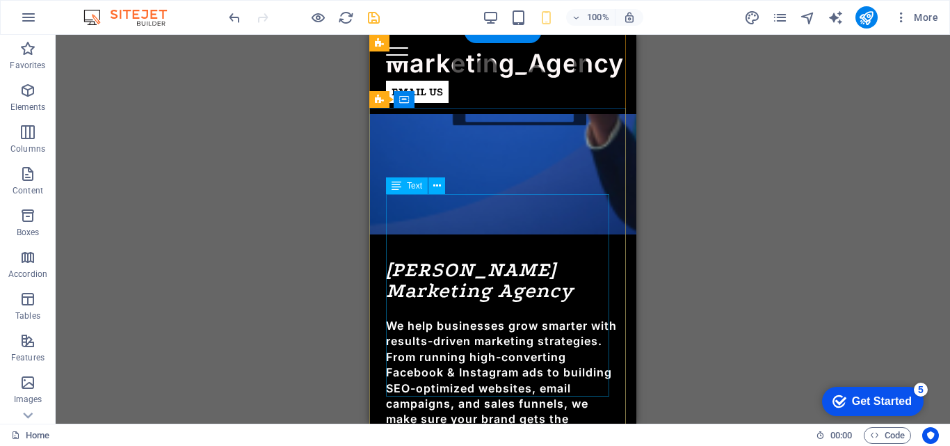
scroll to position [0, 0]
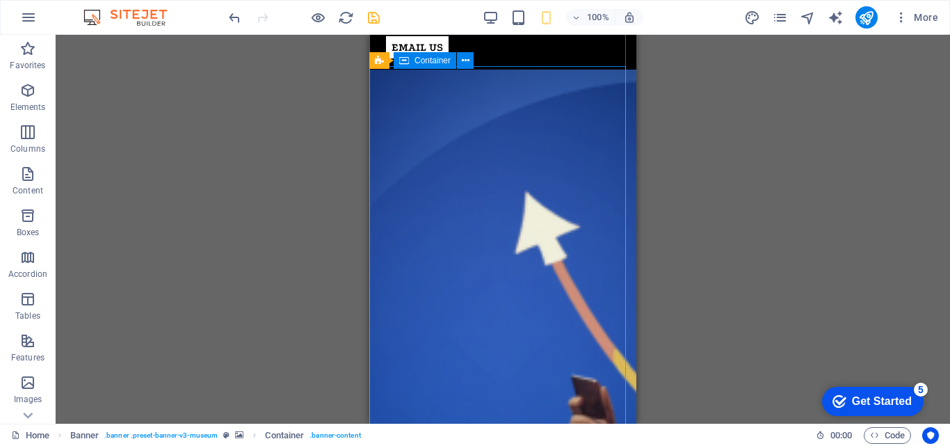
scroll to position [44, 0]
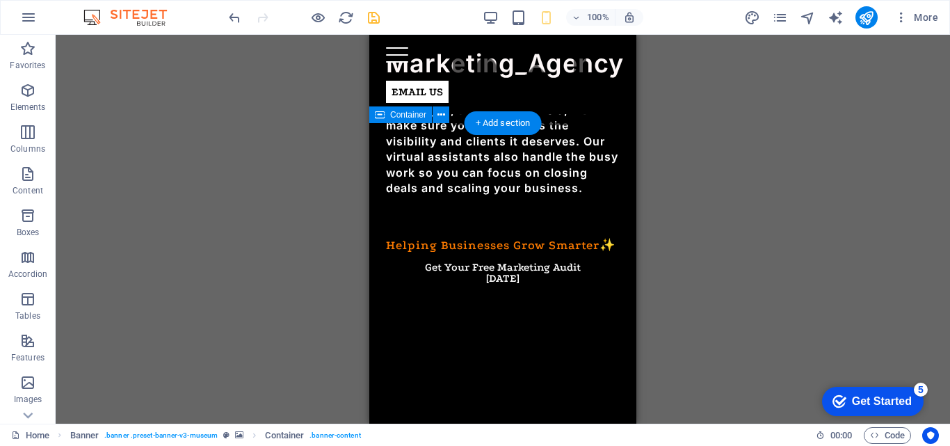
scroll to position [638, 0]
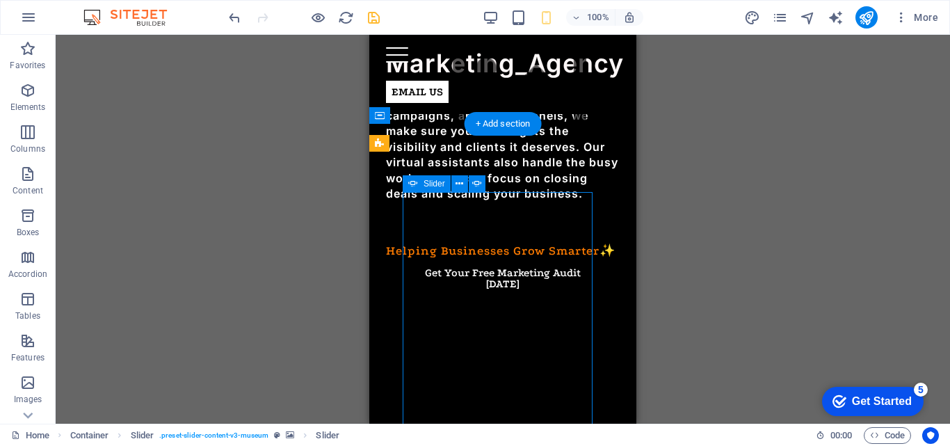
select select "ms"
select select "s"
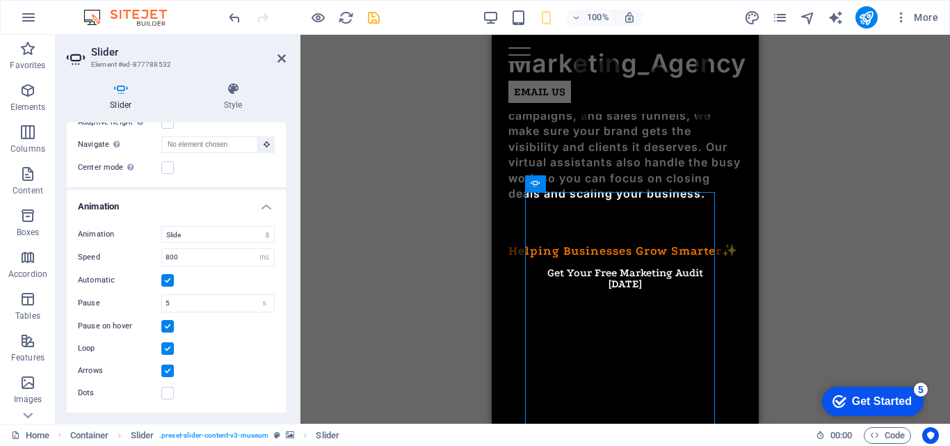
scroll to position [0, 0]
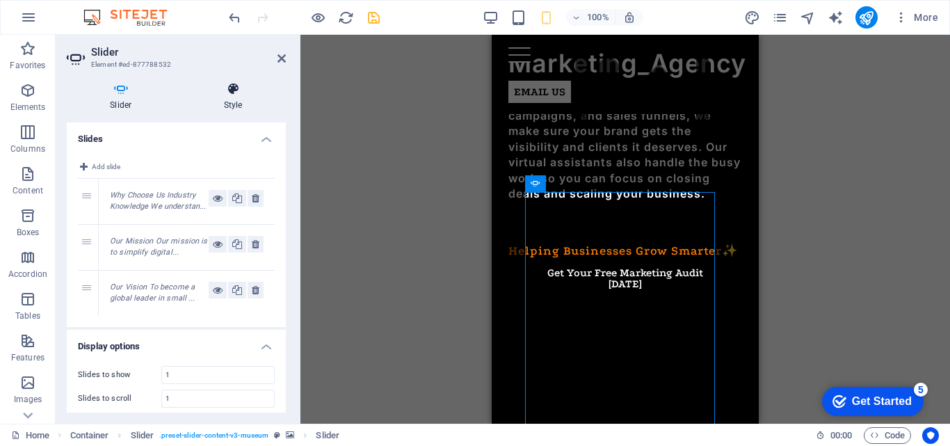
click at [233, 108] on h4 "Style" at bounding box center [233, 96] width 105 height 29
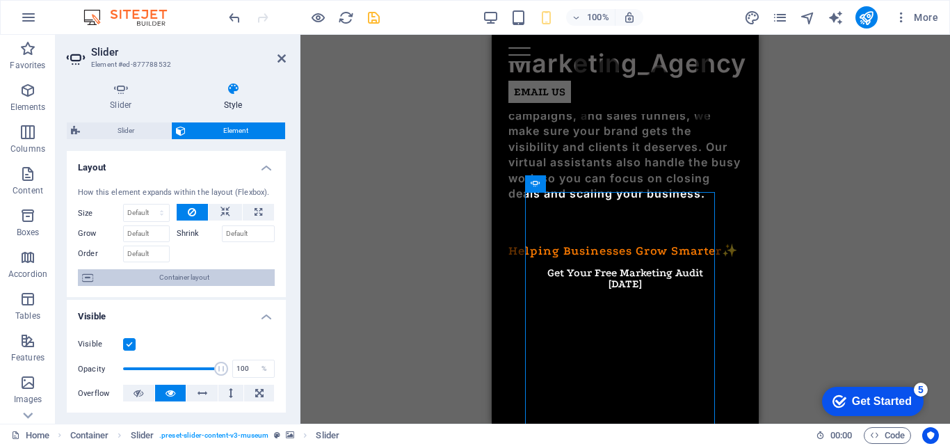
click at [183, 278] on span "Container layout" at bounding box center [183, 277] width 173 height 17
select select "rem"
select select "px"
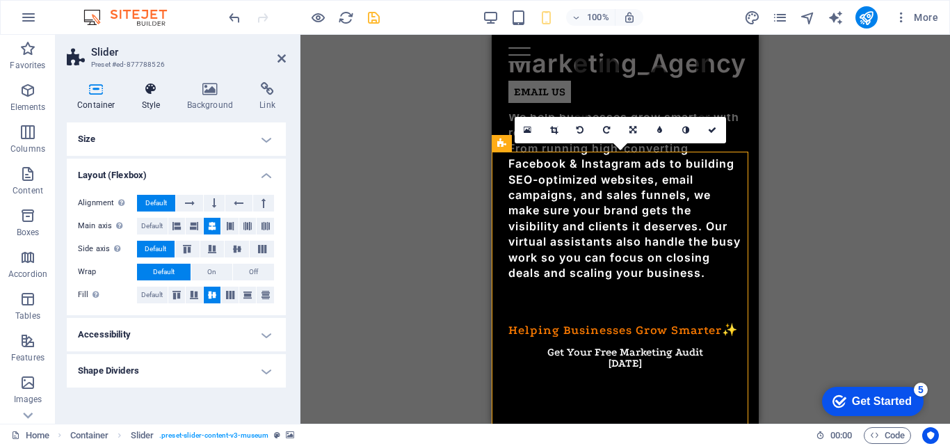
click at [146, 90] on icon at bounding box center [151, 89] width 40 height 14
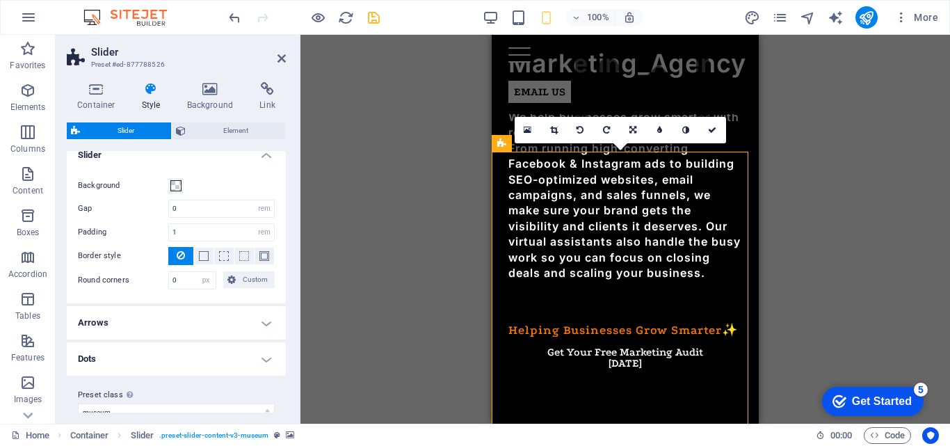
scroll to position [271, 0]
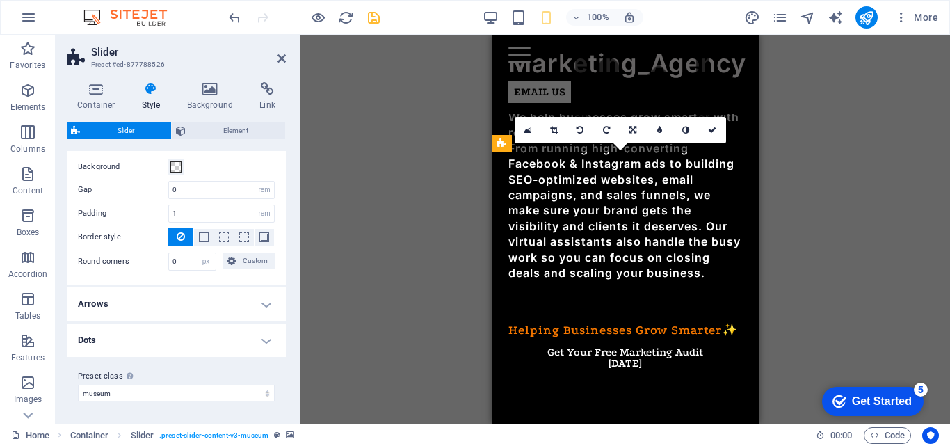
click at [136, 305] on h4 "Arrows" at bounding box center [176, 303] width 219 height 33
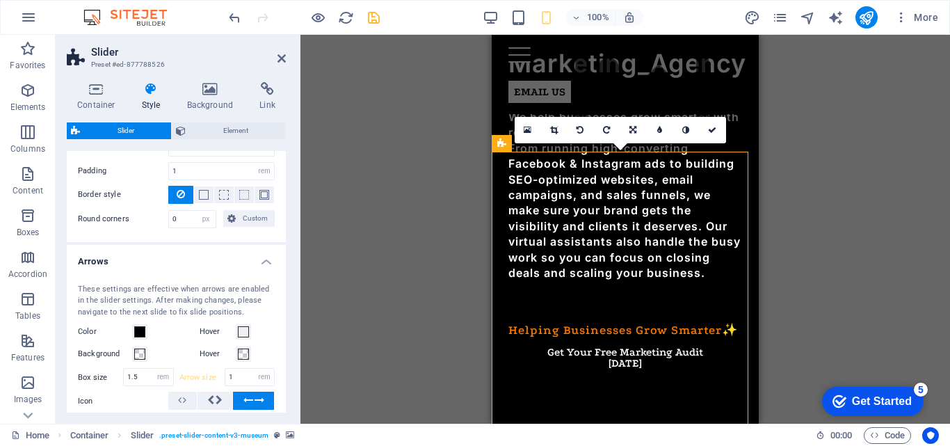
scroll to position [318, 0]
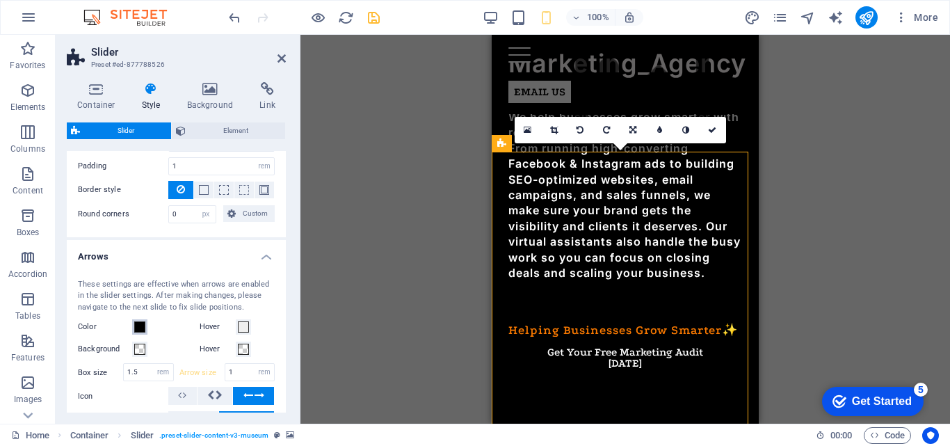
click at [141, 329] on span at bounding box center [139, 326] width 11 height 11
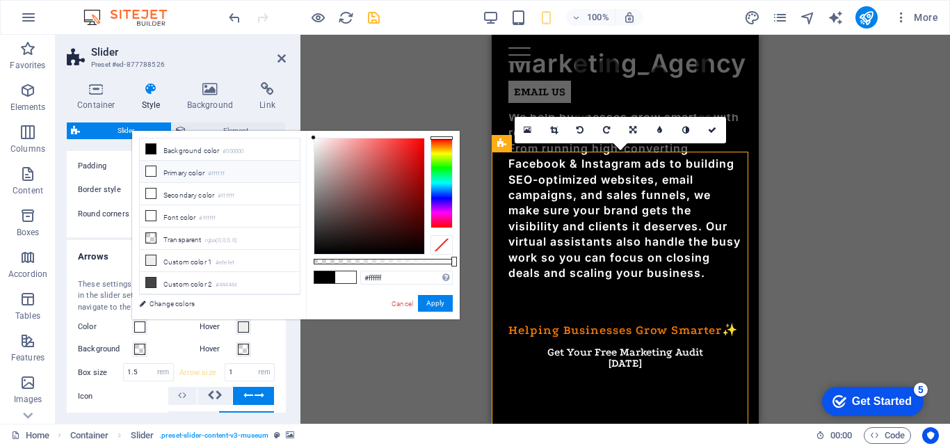
drag, startPoint x: 324, startPoint y: 154, endPoint x: 303, endPoint y: 124, distance: 37.1
click at [303, 124] on body "Marketing_Agency Home Favorites Elements Columns Content Boxes Accordion Tables…" at bounding box center [475, 223] width 950 height 446
click at [441, 153] on div at bounding box center [442, 183] width 22 height 90
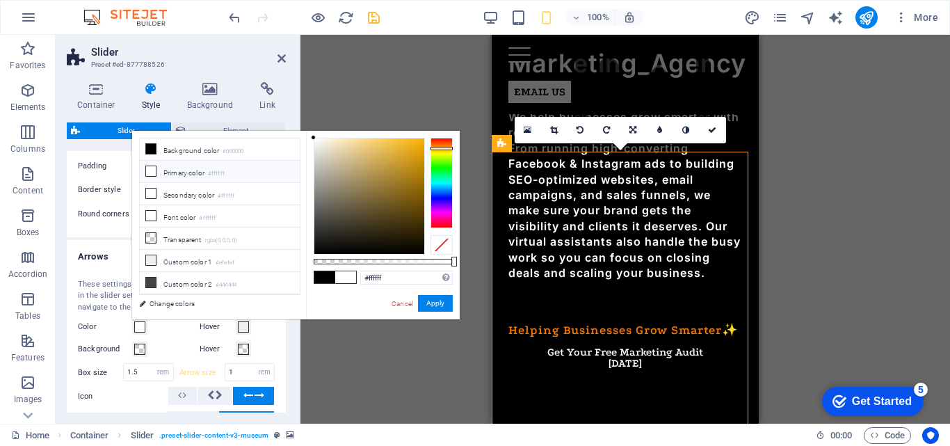
click at [442, 148] on div at bounding box center [442, 148] width 22 height 3
drag, startPoint x: 417, startPoint y: 149, endPoint x: 422, endPoint y: 137, distance: 12.5
click at [422, 138] on div at bounding box center [369, 195] width 110 height 115
click at [420, 137] on div at bounding box center [419, 137] width 5 height 5
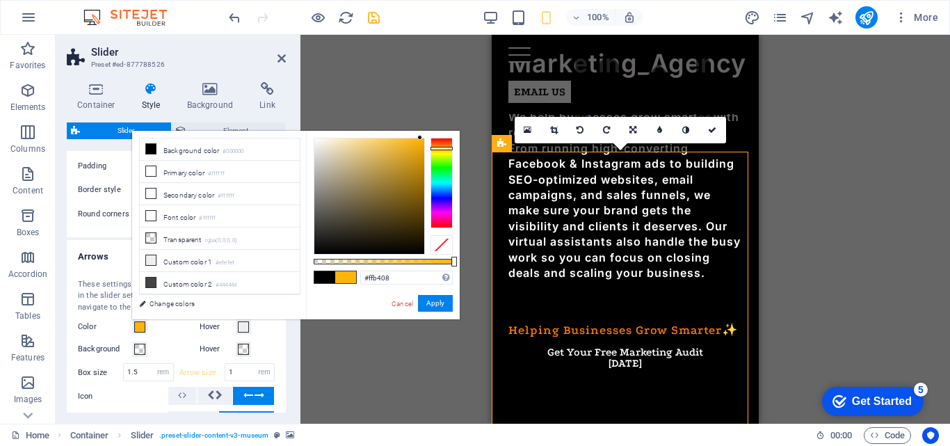
type input "#ffb200"
drag, startPoint x: 420, startPoint y: 137, endPoint x: 431, endPoint y: 134, distance: 11.5
click at [431, 134] on div "#ffb200 Supported formats #0852ed rgb(8, 82, 237) rgba(8, 82, 237, 90%) hsv(221…" at bounding box center [383, 326] width 154 height 390
click at [442, 303] on button "Apply" at bounding box center [435, 303] width 35 height 17
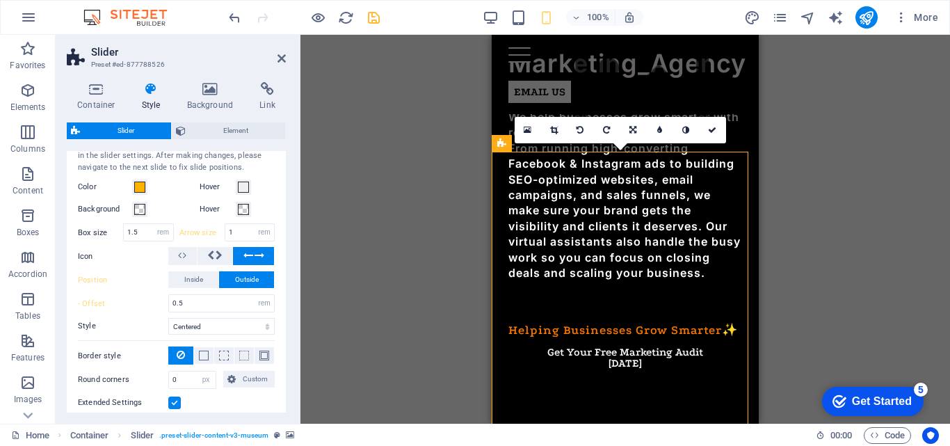
scroll to position [472, 0]
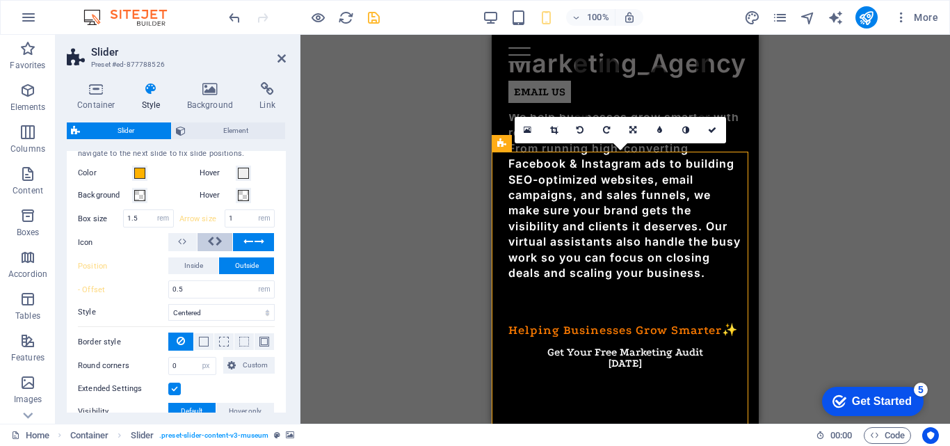
click at [212, 241] on icon at bounding box center [210, 241] width 7 height 17
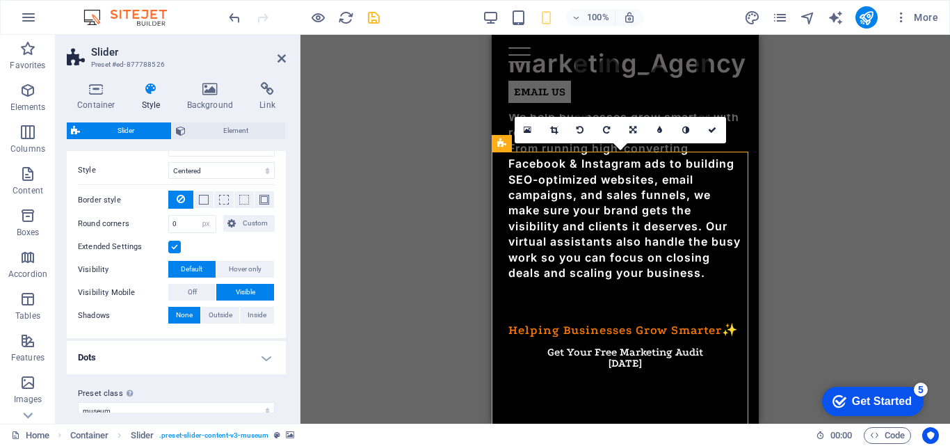
scroll to position [631, 0]
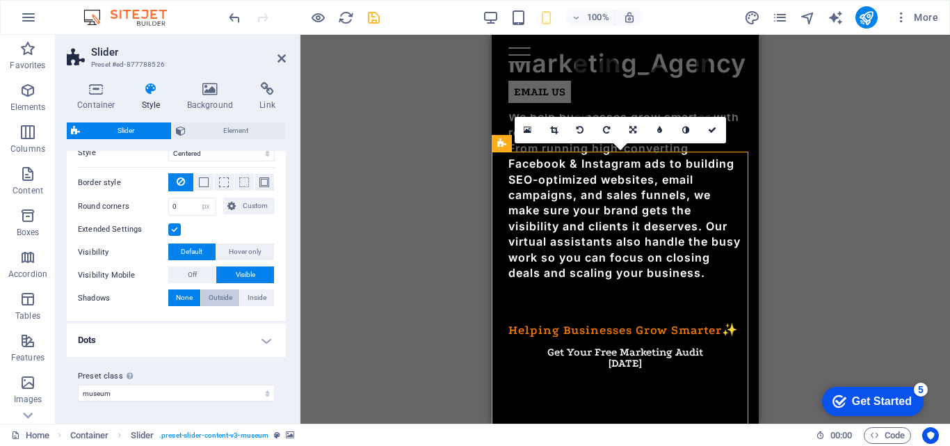
click at [221, 297] on span "Outside" at bounding box center [221, 297] width 24 height 17
type input "2"
type input "4"
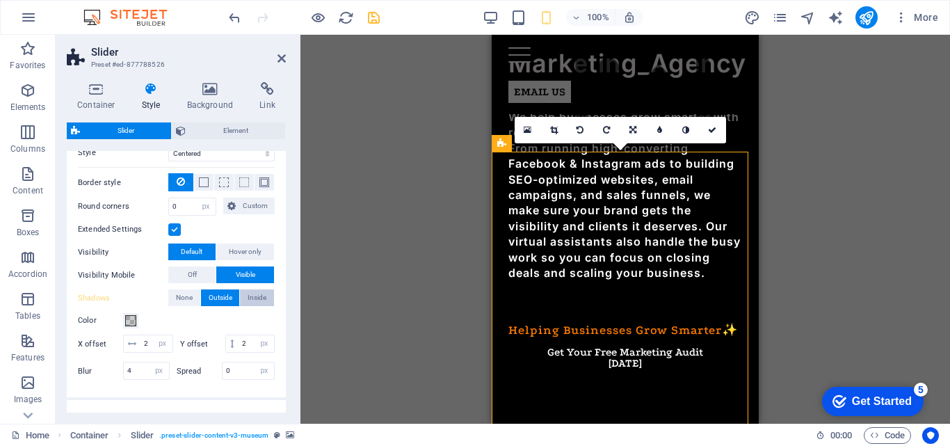
click at [257, 297] on span "Inside" at bounding box center [257, 297] width 19 height 17
click at [181, 294] on span "None" at bounding box center [184, 297] width 17 height 17
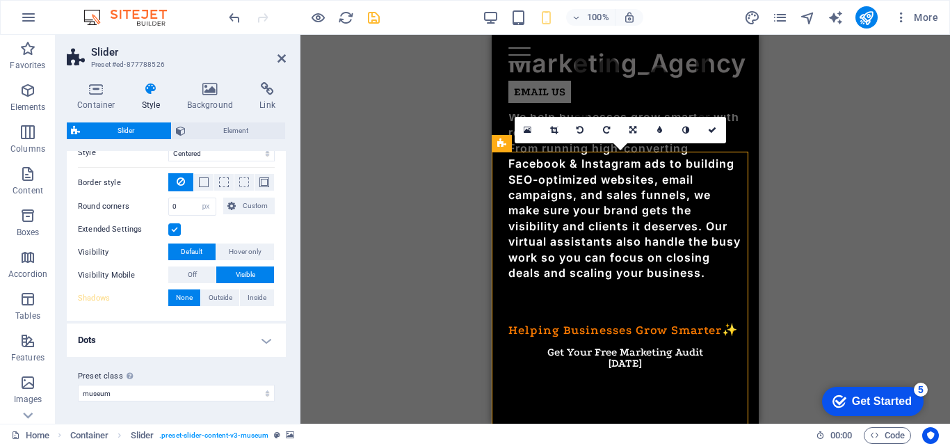
click at [164, 342] on h4 "Dots" at bounding box center [176, 340] width 219 height 33
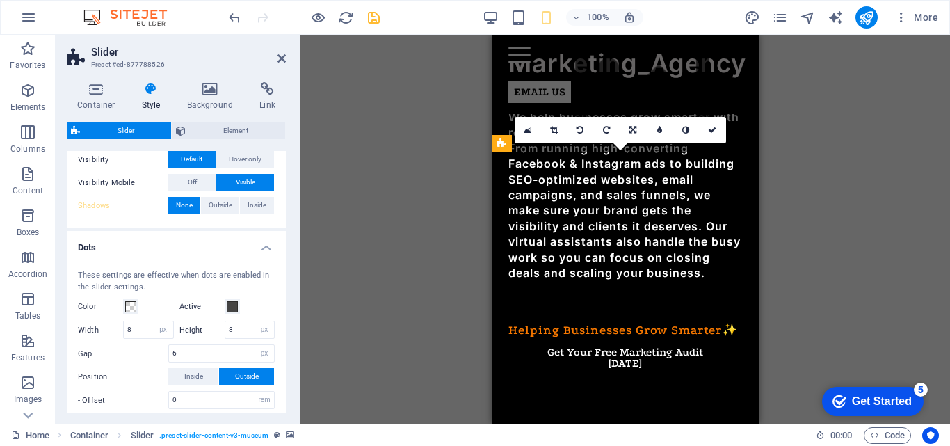
scroll to position [724, 0]
click at [129, 307] on span at bounding box center [130, 306] width 11 height 11
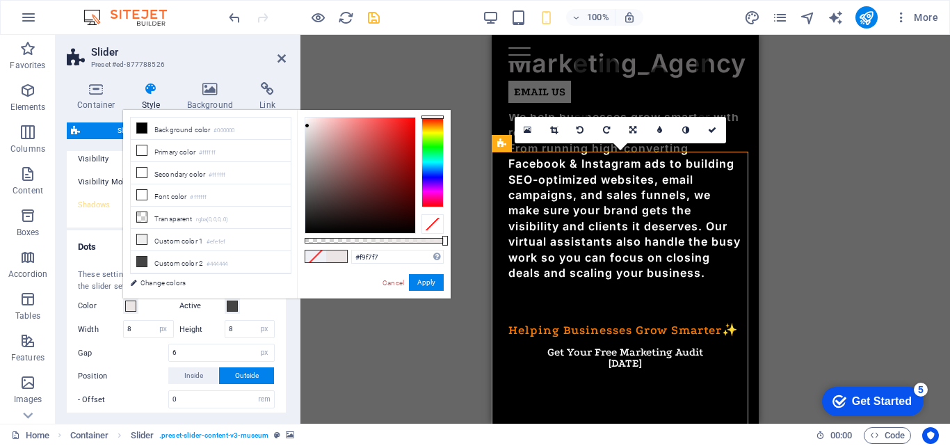
type input "#ffffff"
drag, startPoint x: 308, startPoint y: 126, endPoint x: 292, endPoint y: 102, distance: 28.8
click at [292, 102] on body "Marketing_Agency Home Favorites Elements Columns Content Boxes Accordion Tables…" at bounding box center [475, 223] width 950 height 446
click at [423, 284] on button "Apply" at bounding box center [426, 282] width 35 height 17
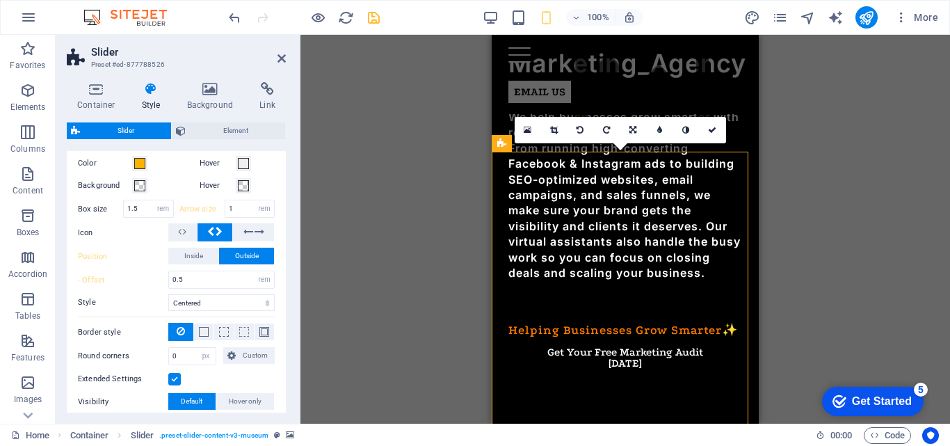
scroll to position [479, 0]
click at [284, 58] on icon at bounding box center [282, 58] width 8 height 11
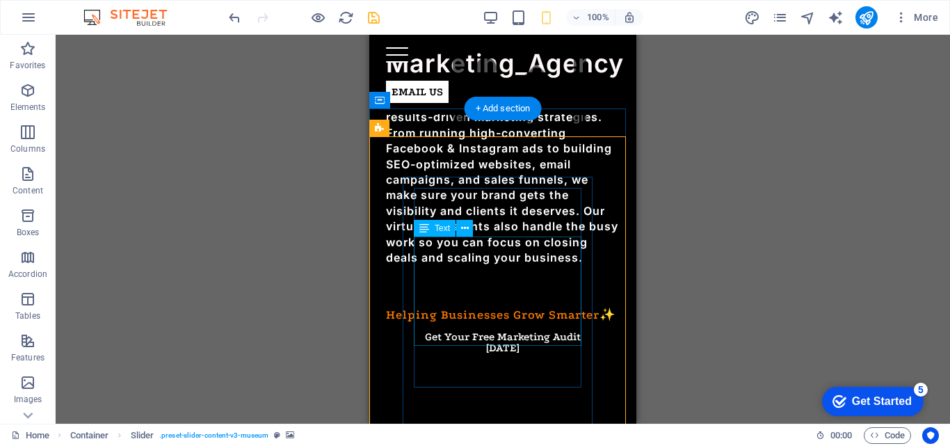
scroll to position [653, 0]
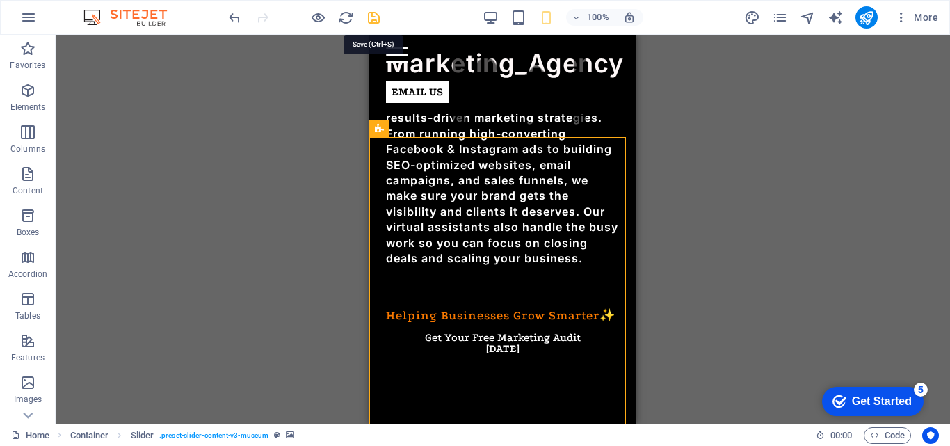
click at [372, 19] on icon "save" at bounding box center [374, 18] width 16 height 16
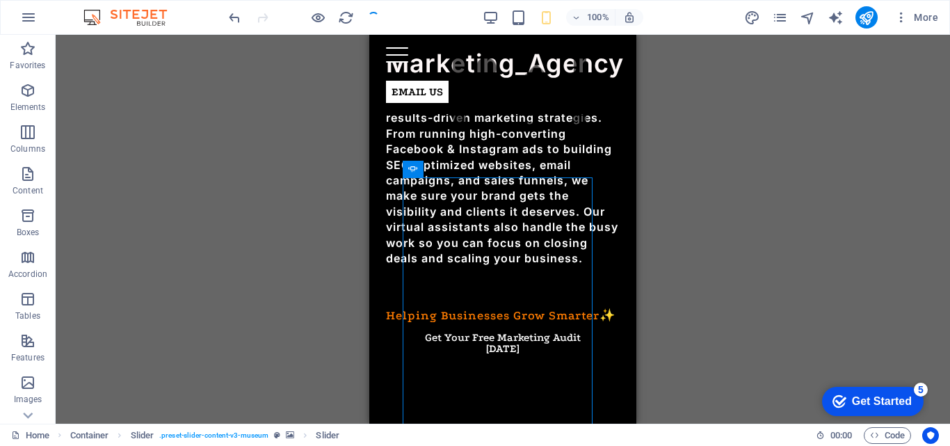
click at [666, 298] on div "Drag here to replace the existing content. Press “Ctrl” if you want to create a…" at bounding box center [503, 229] width 895 height 389
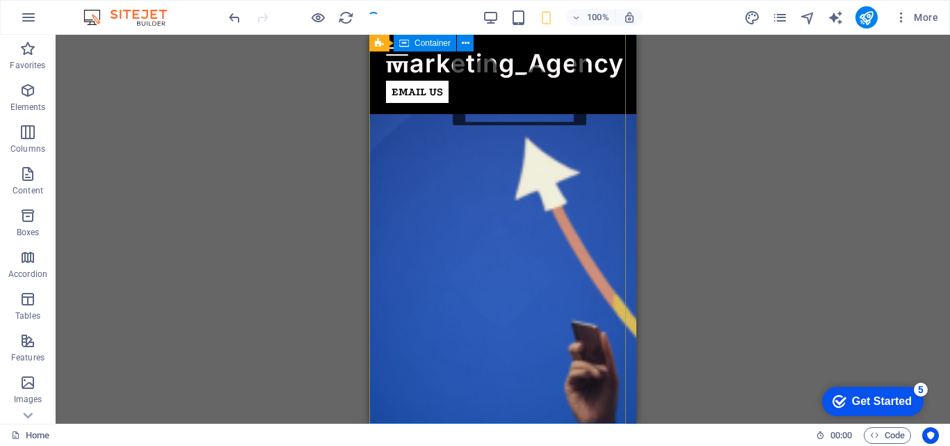
scroll to position [0, 0]
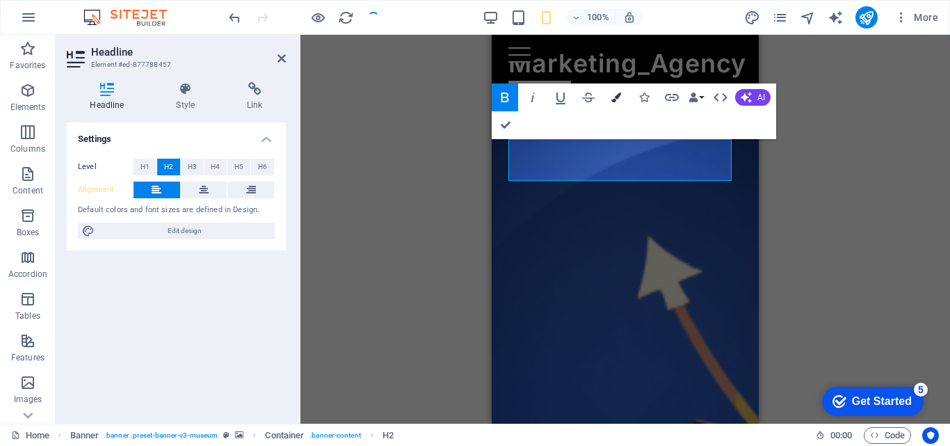
click at [614, 97] on icon "button" at bounding box center [617, 98] width 10 height 10
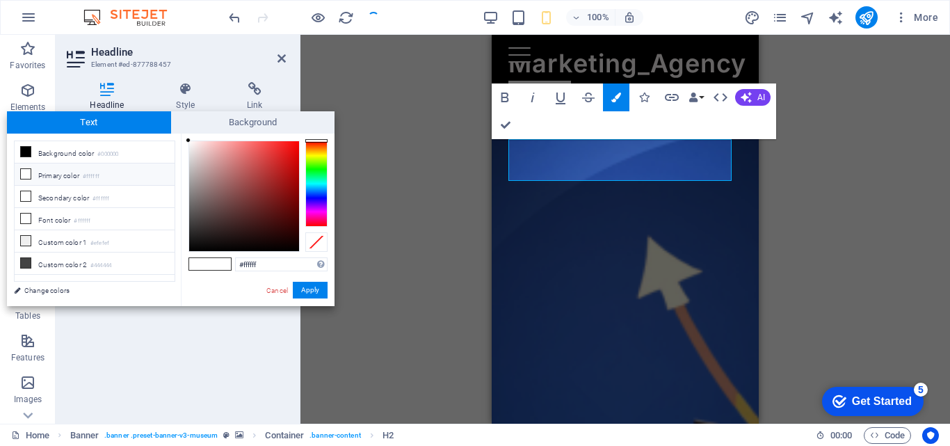
click at [317, 150] on div at bounding box center [316, 184] width 22 height 86
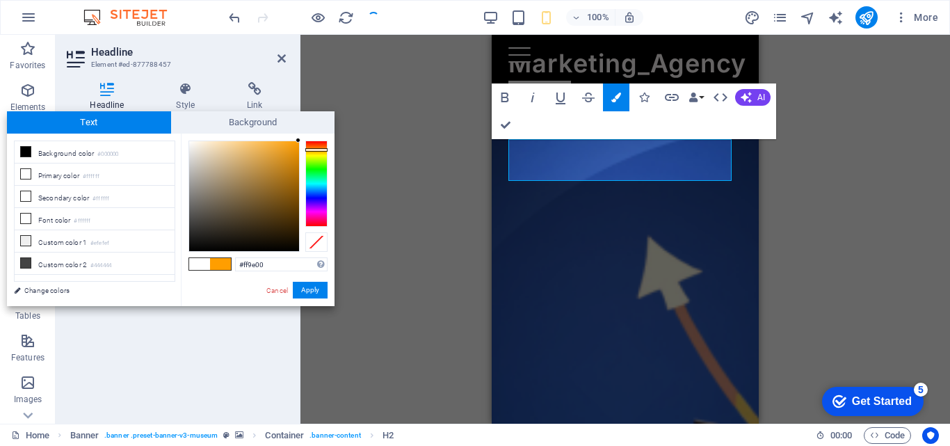
drag, startPoint x: 293, startPoint y: 146, endPoint x: 314, endPoint y: 140, distance: 22.5
click at [314, 140] on div "#ff9e00 Supported formats #0852ed rgb(8, 82, 237) rgba(8, 82, 237, 90%) hsv(221…" at bounding box center [258, 321] width 154 height 374
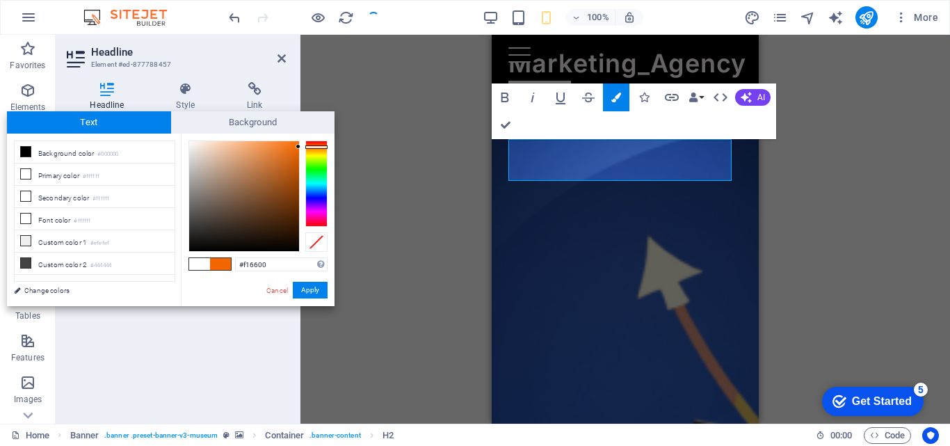
click at [319, 147] on div at bounding box center [316, 146] width 22 height 3
type input "#ff7800"
click at [299, 141] on div at bounding box center [244, 196] width 110 height 110
click at [299, 139] on div at bounding box center [298, 140] width 5 height 5
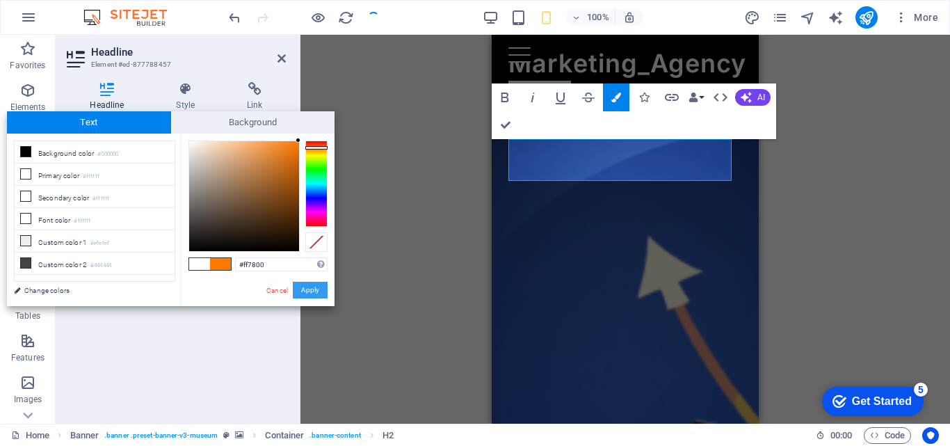
click at [311, 292] on button "Apply" at bounding box center [310, 290] width 35 height 17
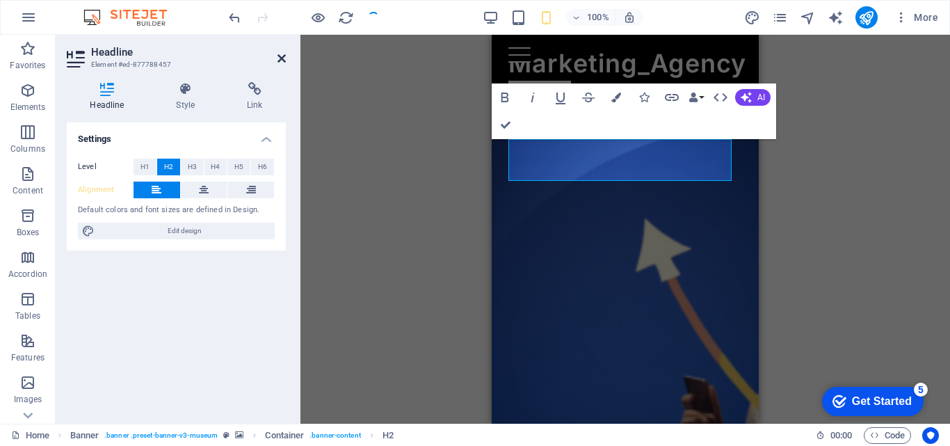
click at [278, 59] on icon at bounding box center [282, 58] width 8 height 11
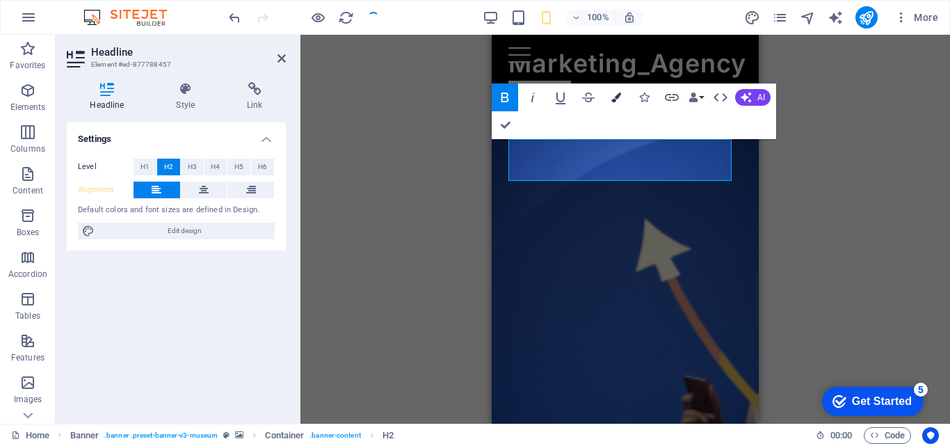
click at [620, 98] on icon "button" at bounding box center [617, 98] width 10 height 10
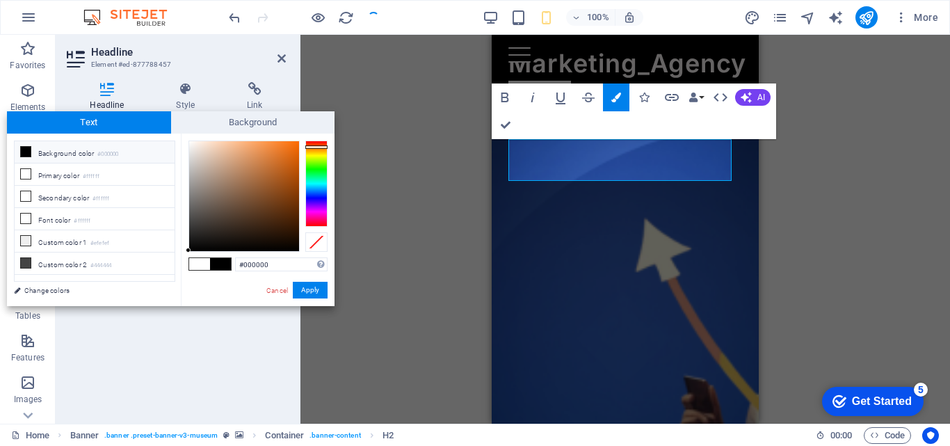
click at [319, 147] on div at bounding box center [316, 184] width 22 height 86
drag, startPoint x: 298, startPoint y: 146, endPoint x: 303, endPoint y: 136, distance: 10.9
click at [303, 136] on div "#ff6c00 Supported formats #0852ed rgb(8, 82, 237) rgba(8, 82, 237, 90%) hsv(221…" at bounding box center [258, 321] width 154 height 374
type input "#ff6f05"
click at [296, 138] on div at bounding box center [296, 140] width 5 height 5
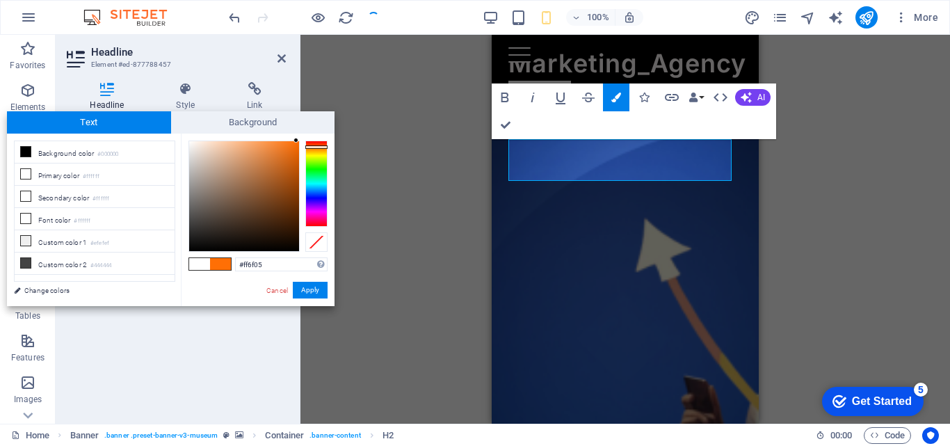
click at [296, 138] on div at bounding box center [296, 140] width 5 height 5
click at [311, 289] on button "Apply" at bounding box center [310, 290] width 35 height 17
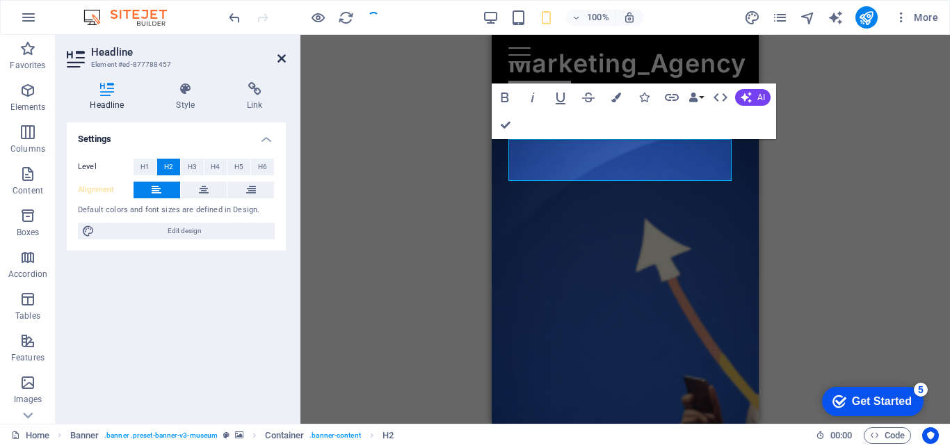
click at [280, 57] on icon at bounding box center [282, 58] width 8 height 11
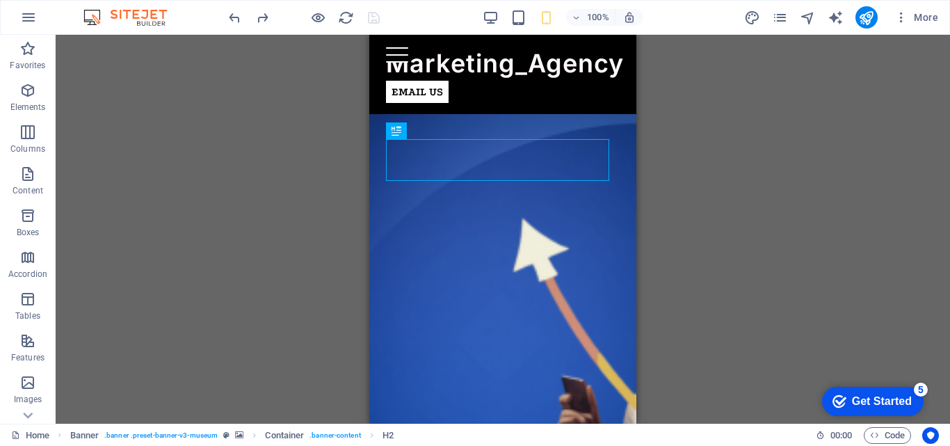
click at [333, 198] on div "H2 Banner Banner Container Text Menu Bar Container Image Container 20-60-20 Con…" at bounding box center [503, 229] width 895 height 389
